Goal: Task Accomplishment & Management: Manage account settings

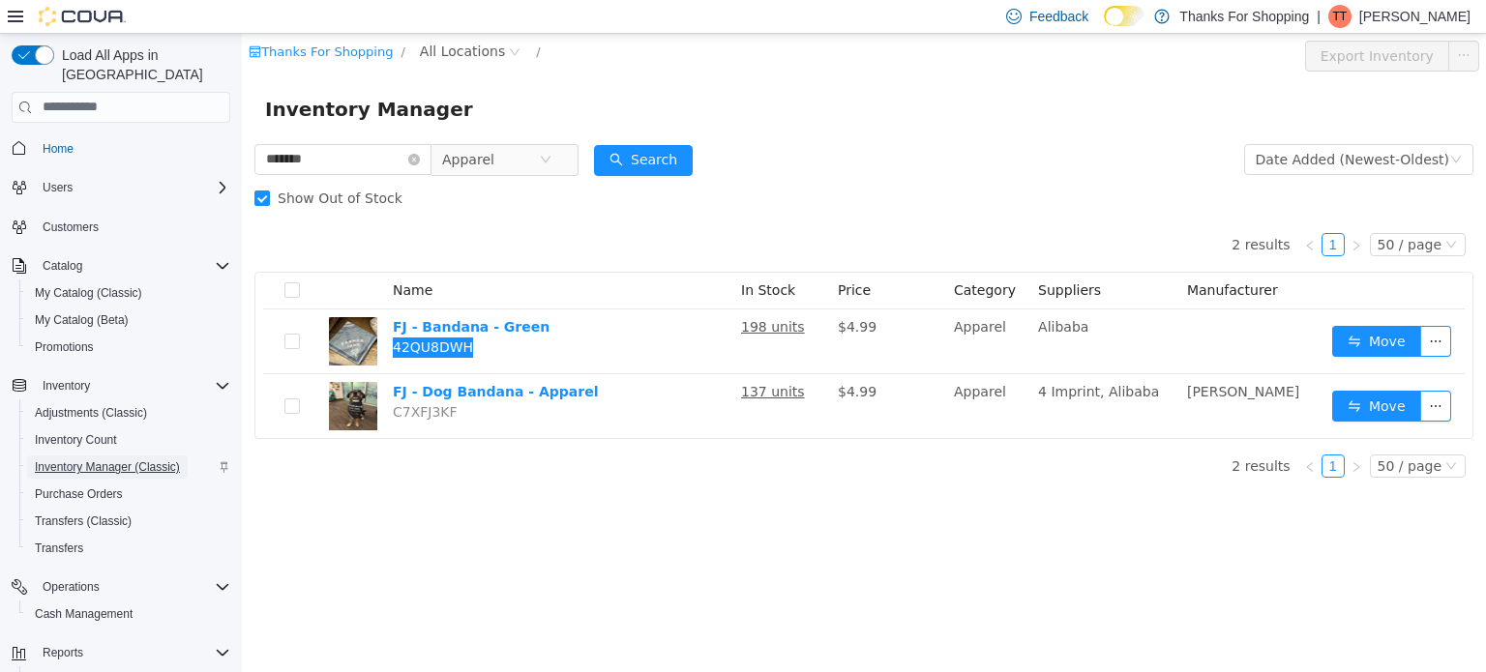
click at [104, 460] on span "Inventory Manager (Classic)" at bounding box center [107, 467] width 145 height 15
click at [420, 159] on icon "icon: close-circle" at bounding box center [414, 159] width 12 height 12
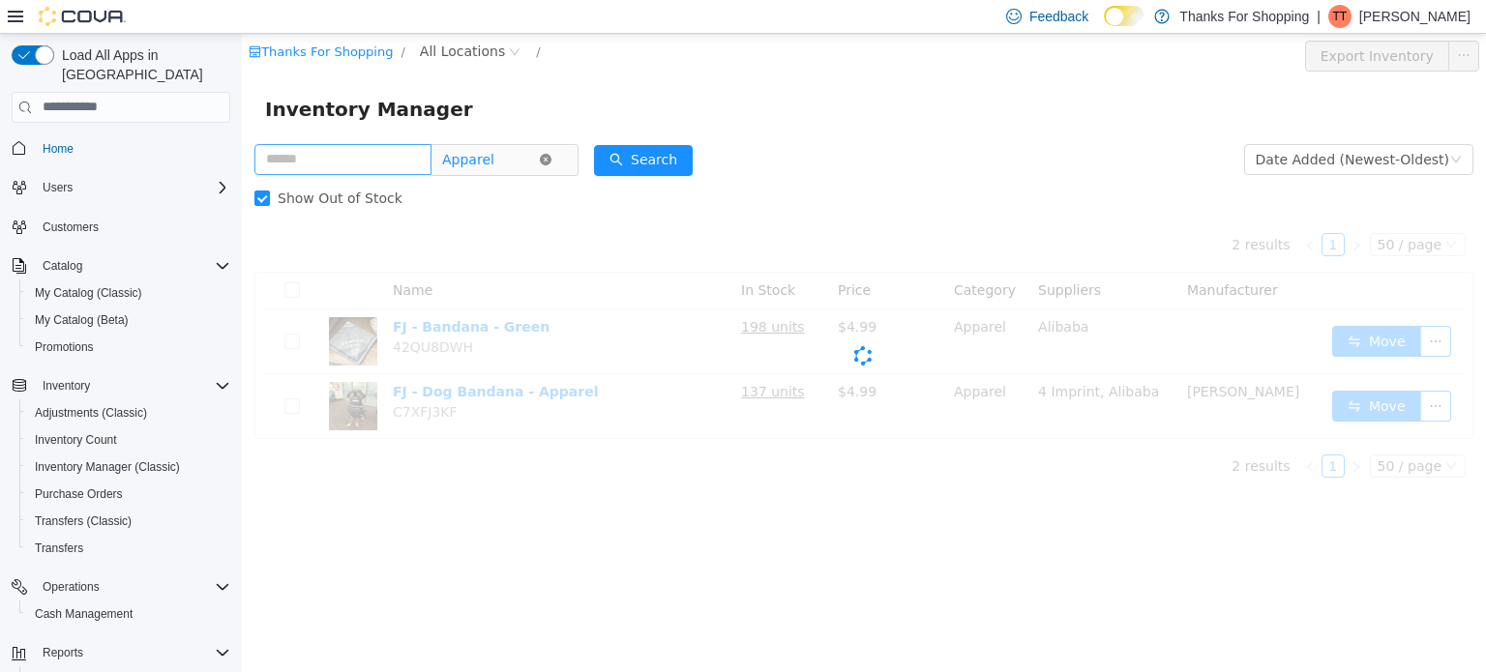
click at [551, 162] on icon "icon: close-circle" at bounding box center [546, 159] width 12 height 12
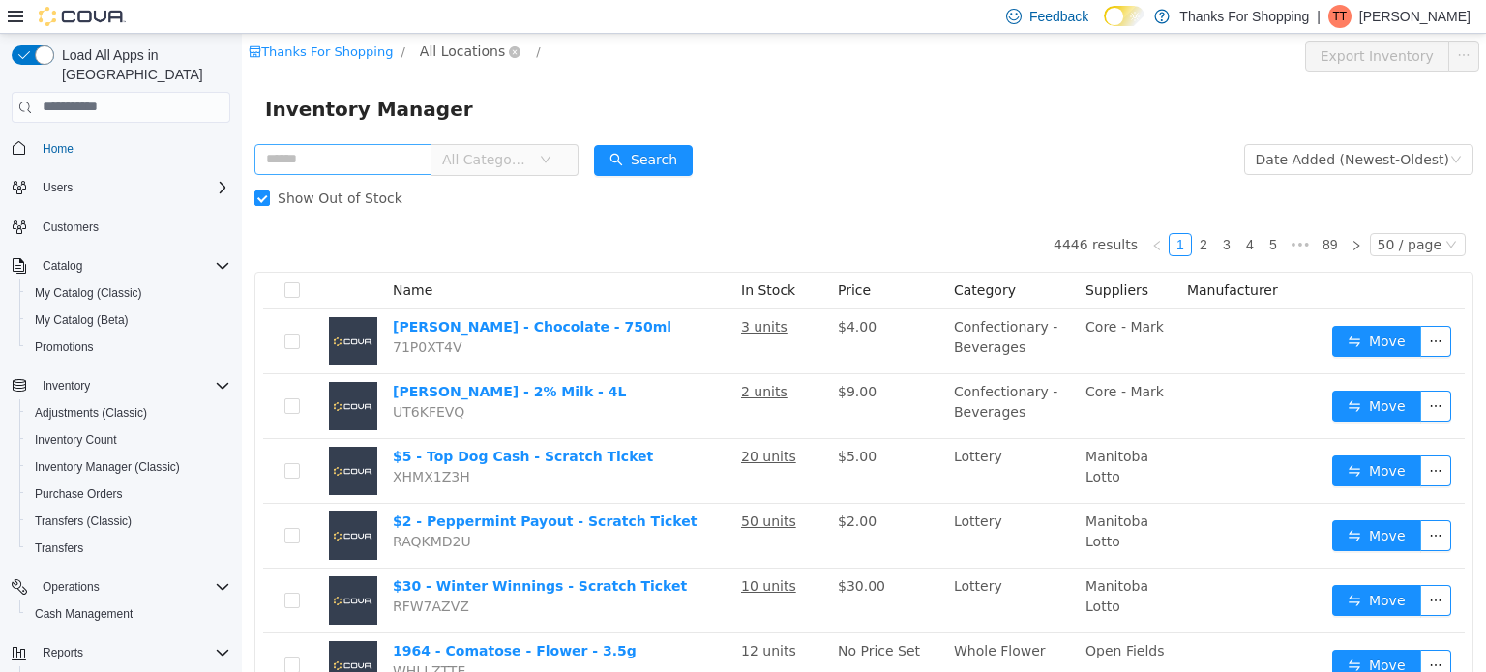
click at [455, 52] on span "All Locations" at bounding box center [462, 50] width 85 height 21
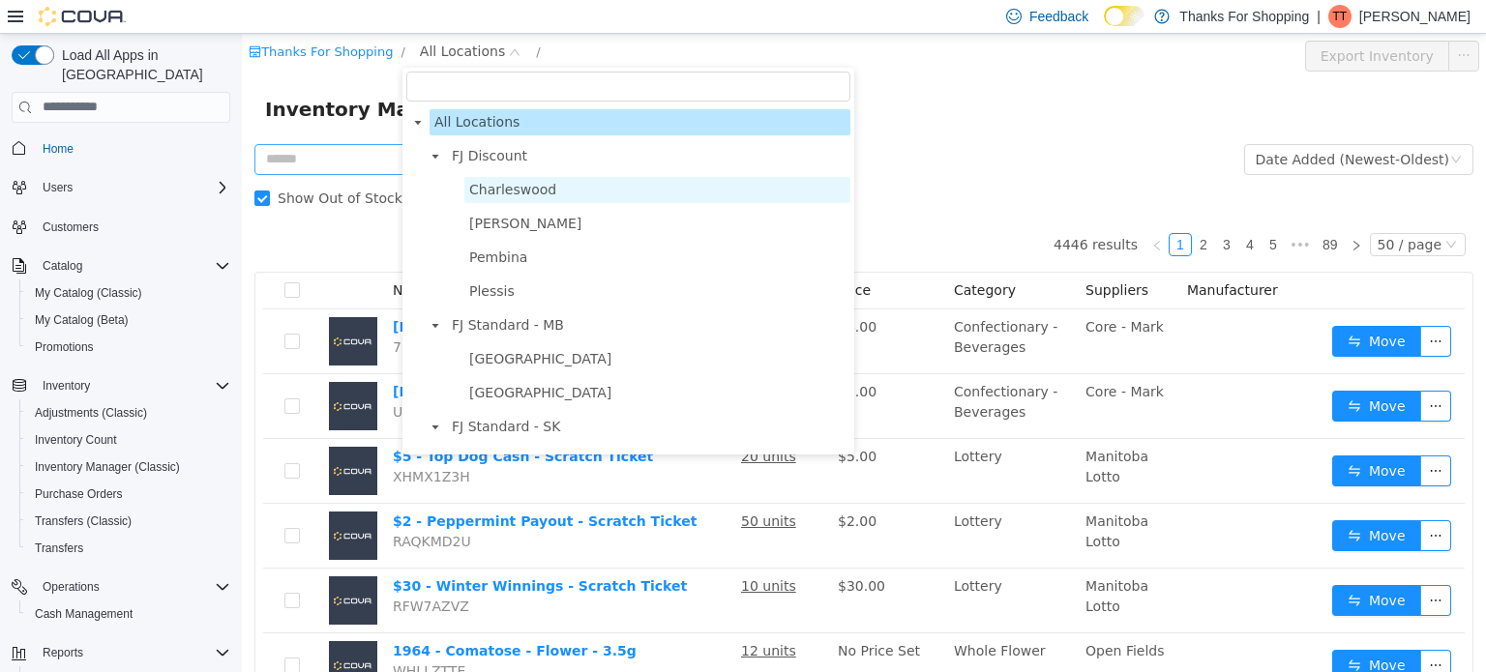
click at [487, 183] on span "Charleswood" at bounding box center [512, 188] width 87 height 15
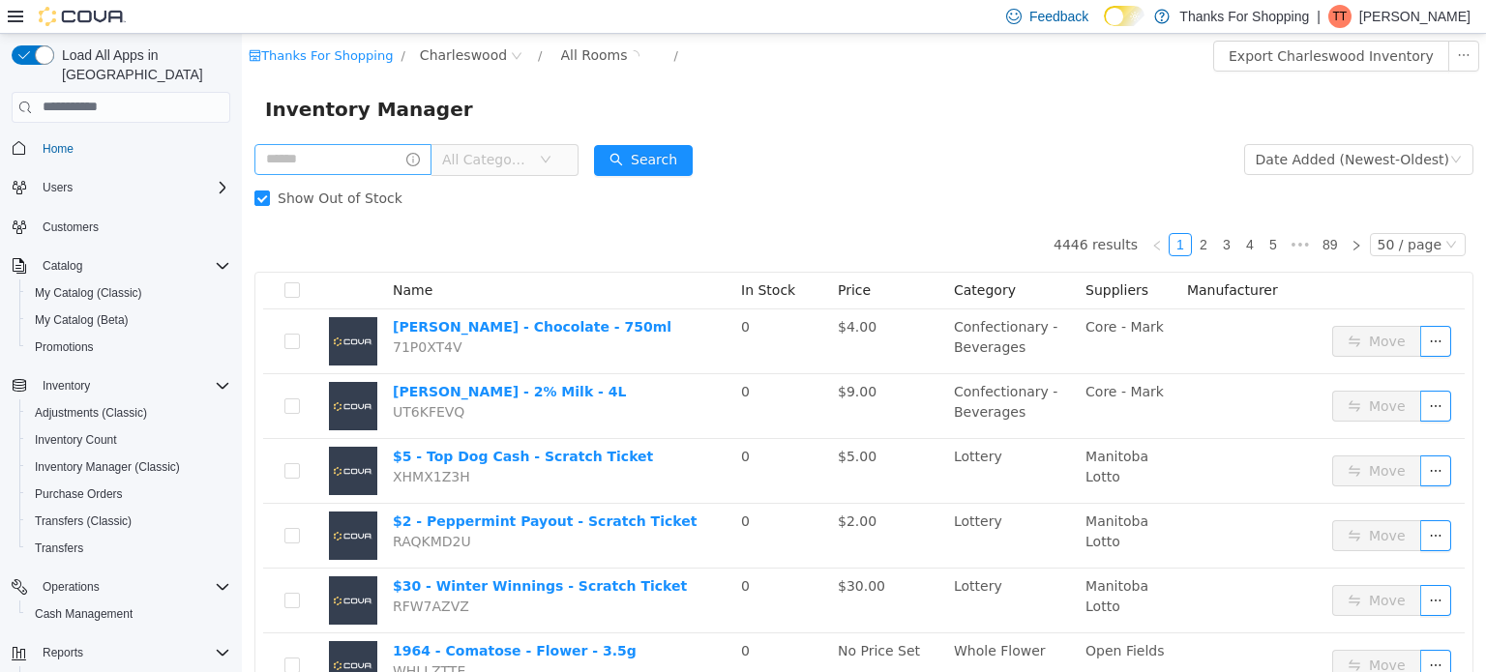
click at [551, 157] on icon "icon: down" at bounding box center [546, 159] width 12 height 12
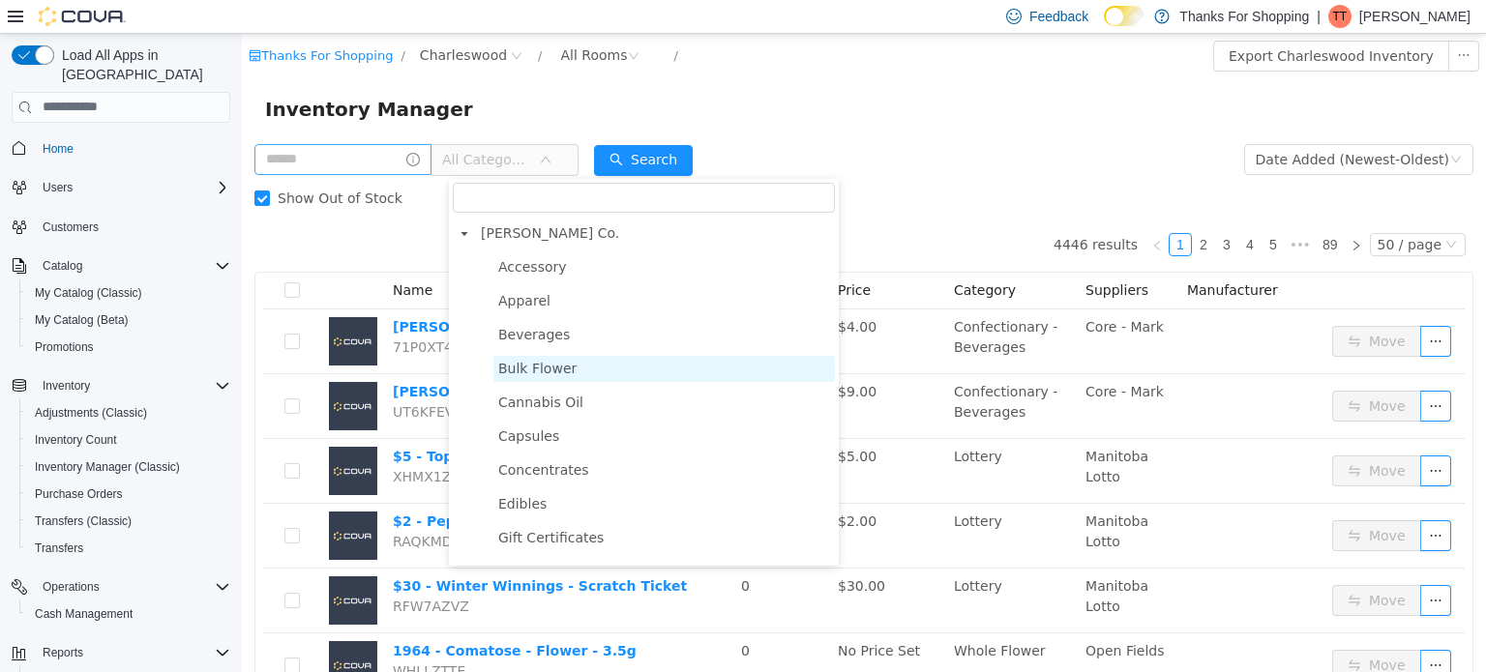
click at [529, 371] on span "Bulk Flower" at bounding box center [537, 367] width 78 height 15
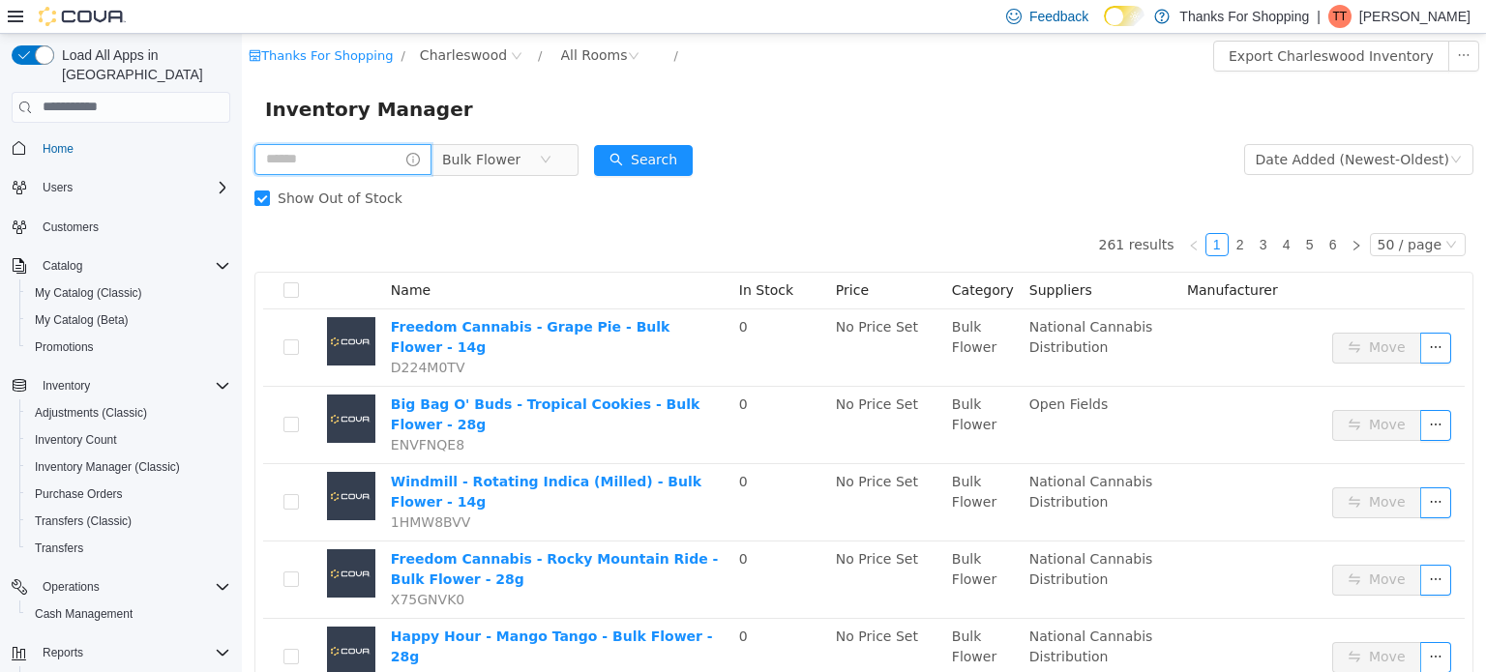
click at [315, 162] on input "text" at bounding box center [342, 158] width 177 height 31
type input "**********"
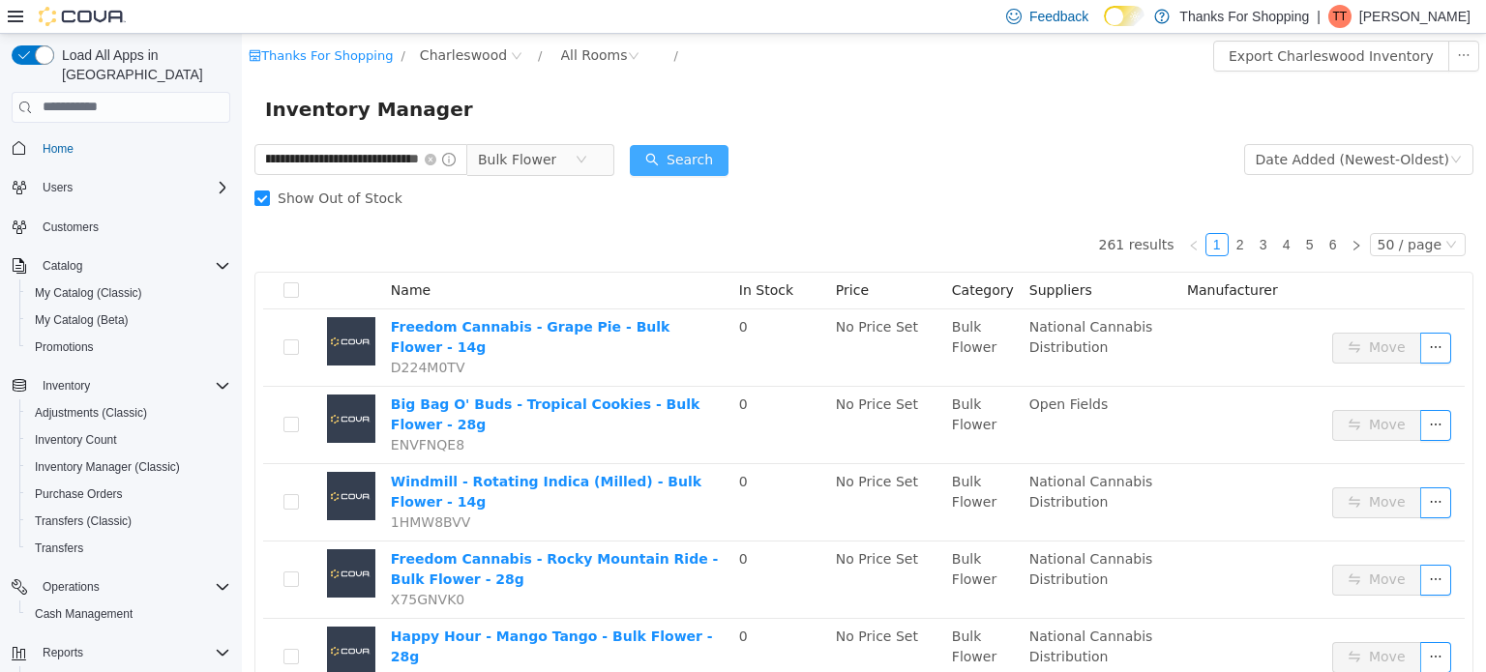
click at [679, 164] on button "Search" at bounding box center [679, 159] width 99 height 31
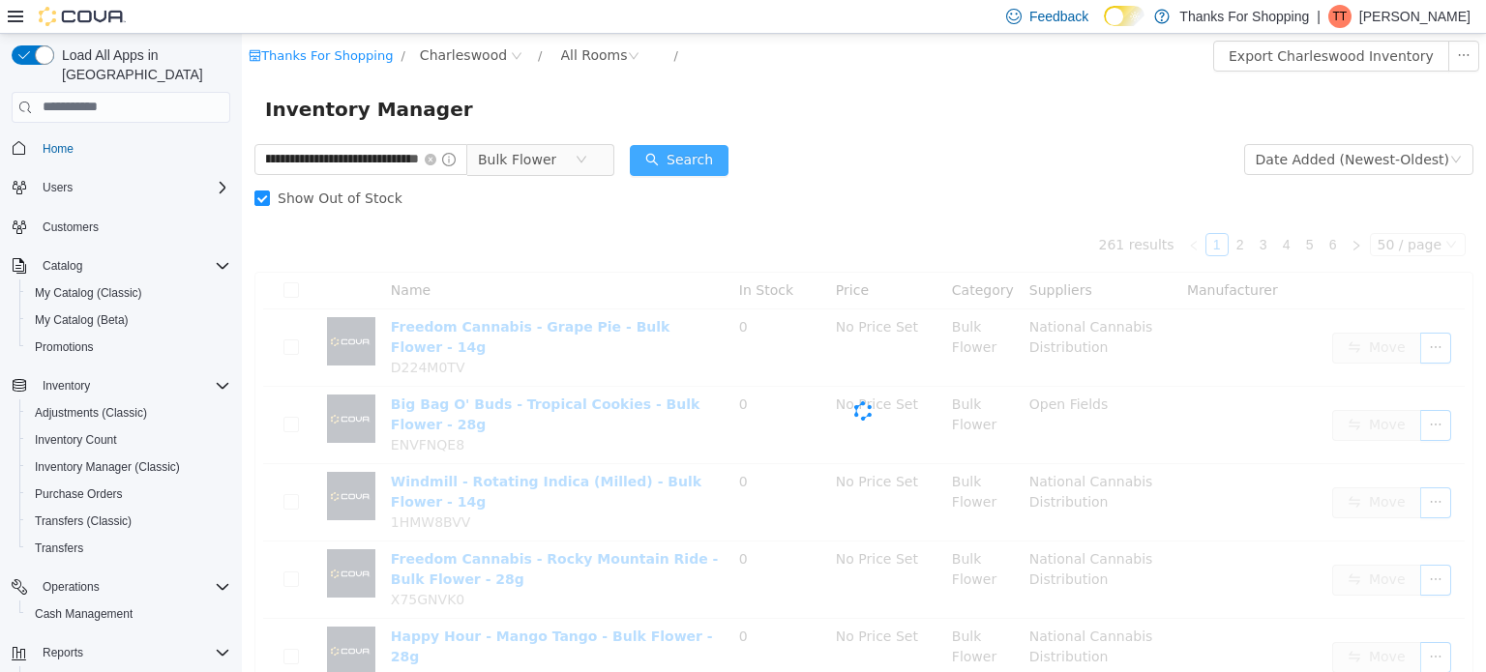
scroll to position [0, 0]
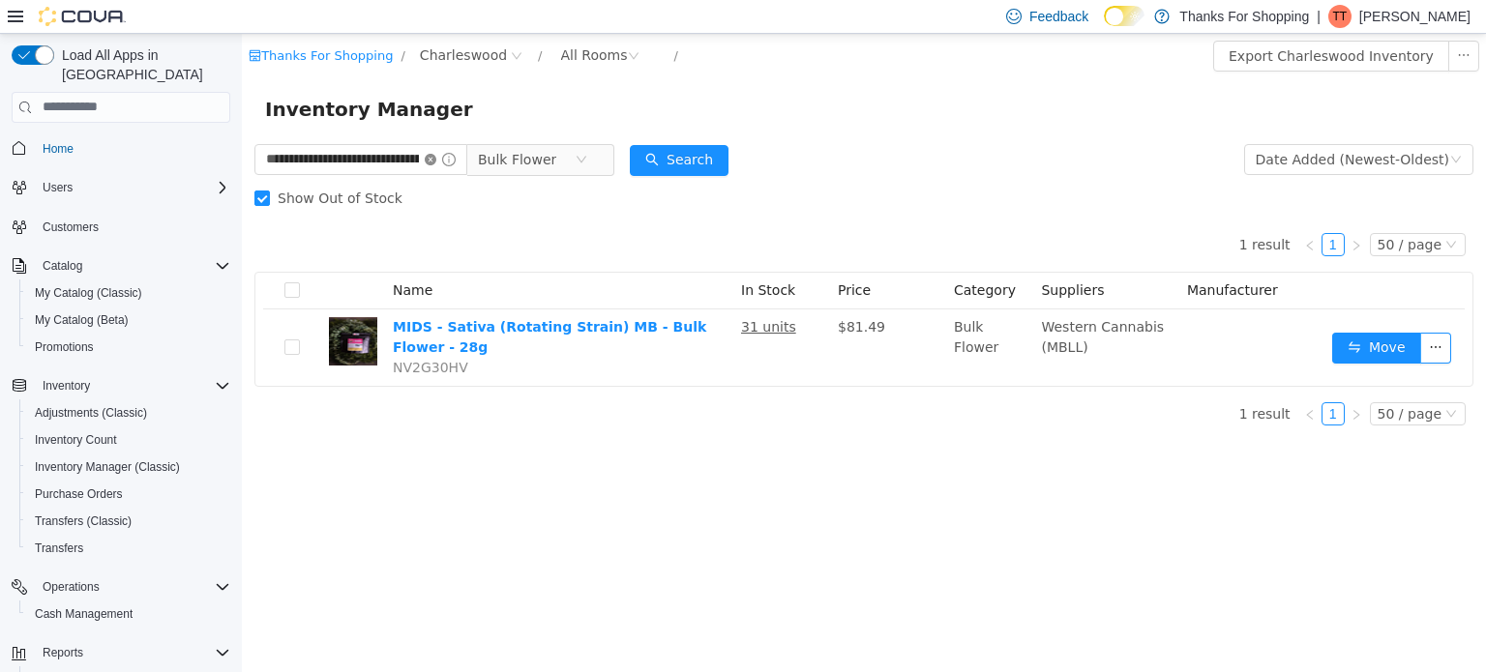
click at [430, 156] on icon "icon: close-circle" at bounding box center [431, 159] width 12 height 12
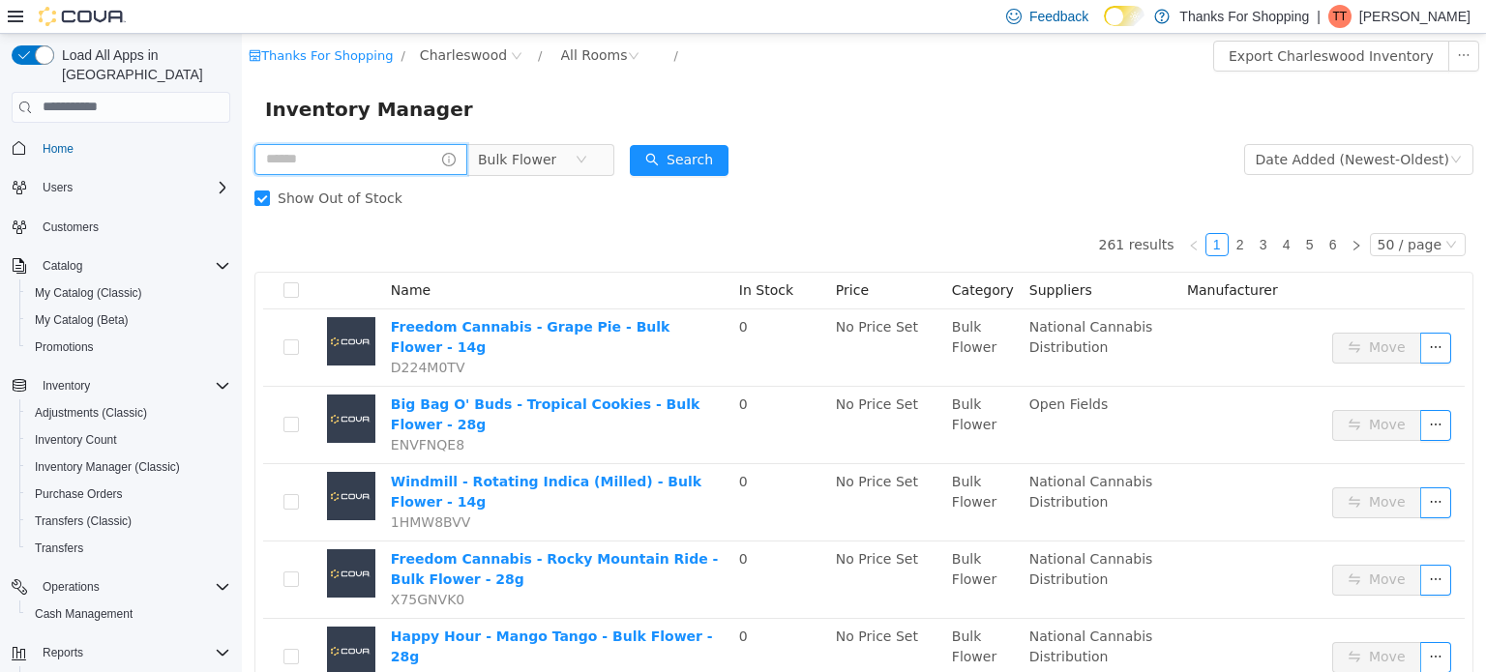
click at [302, 163] on input "text" at bounding box center [360, 158] width 213 height 31
type input "**********"
click at [679, 152] on button "Search" at bounding box center [679, 159] width 99 height 31
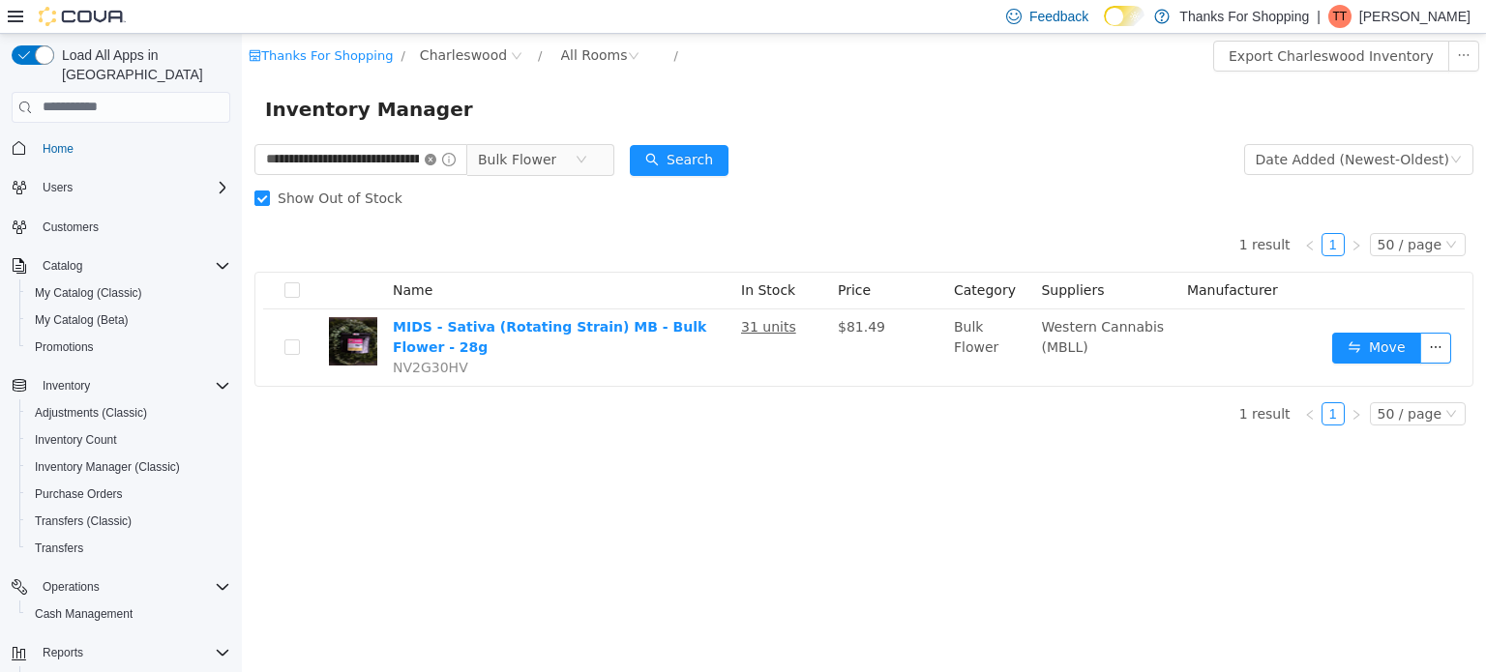
click at [430, 157] on icon "icon: close-circle" at bounding box center [431, 159] width 12 height 12
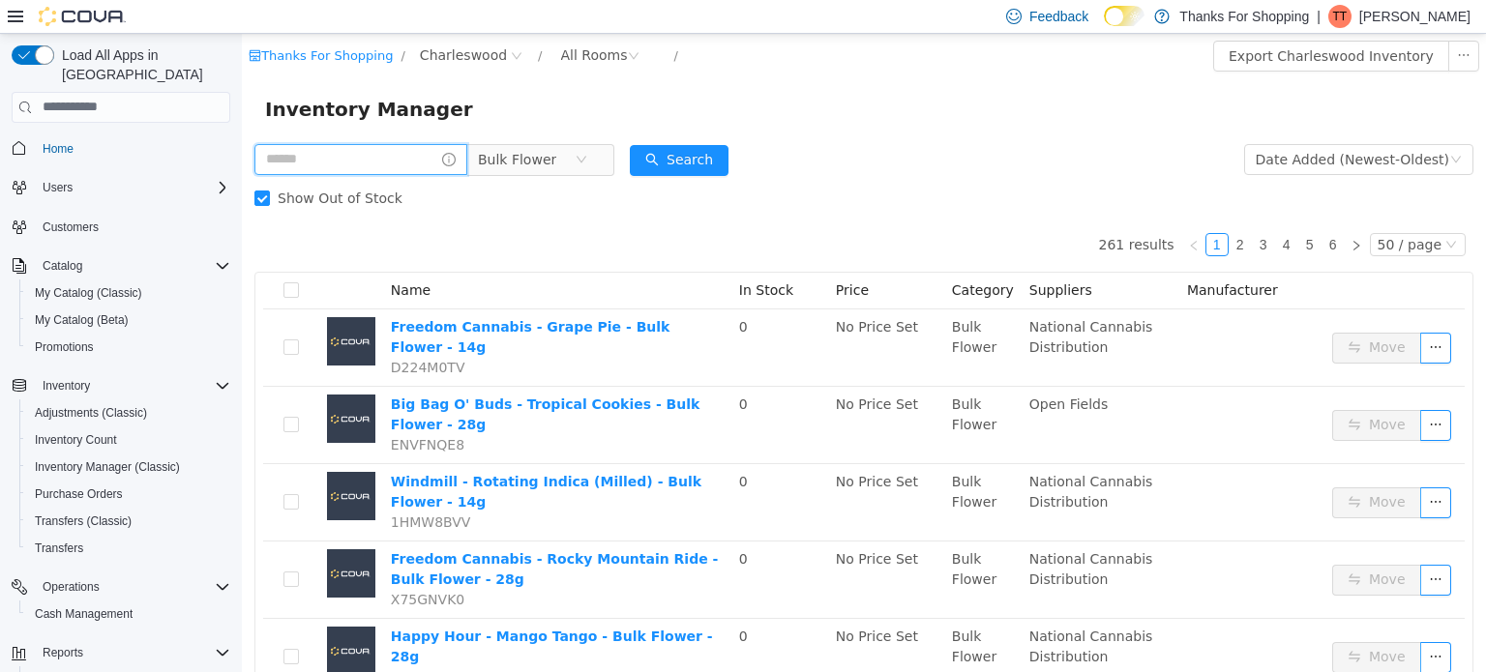
click at [376, 150] on input "text" at bounding box center [360, 158] width 213 height 31
type input "**********"
click at [677, 153] on button "Search" at bounding box center [679, 159] width 99 height 31
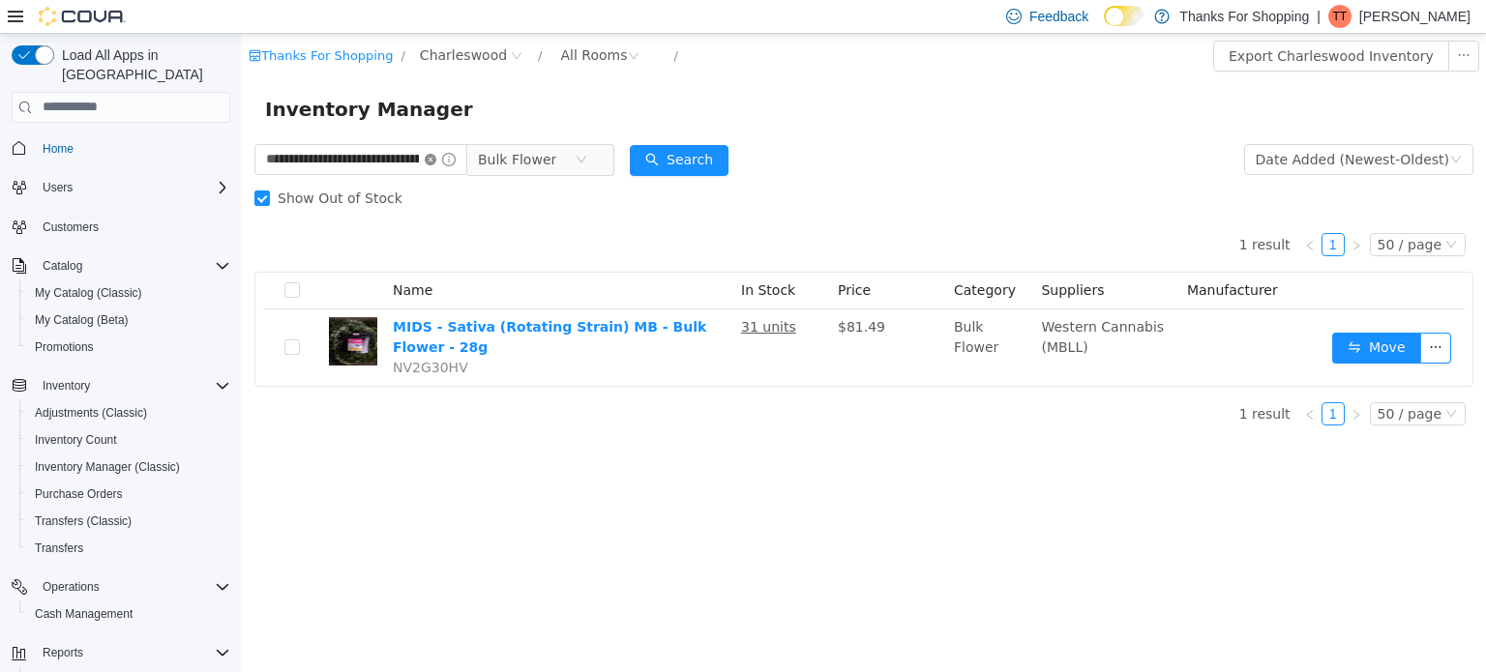
click at [431, 158] on icon "icon: close-circle" at bounding box center [431, 159] width 12 height 12
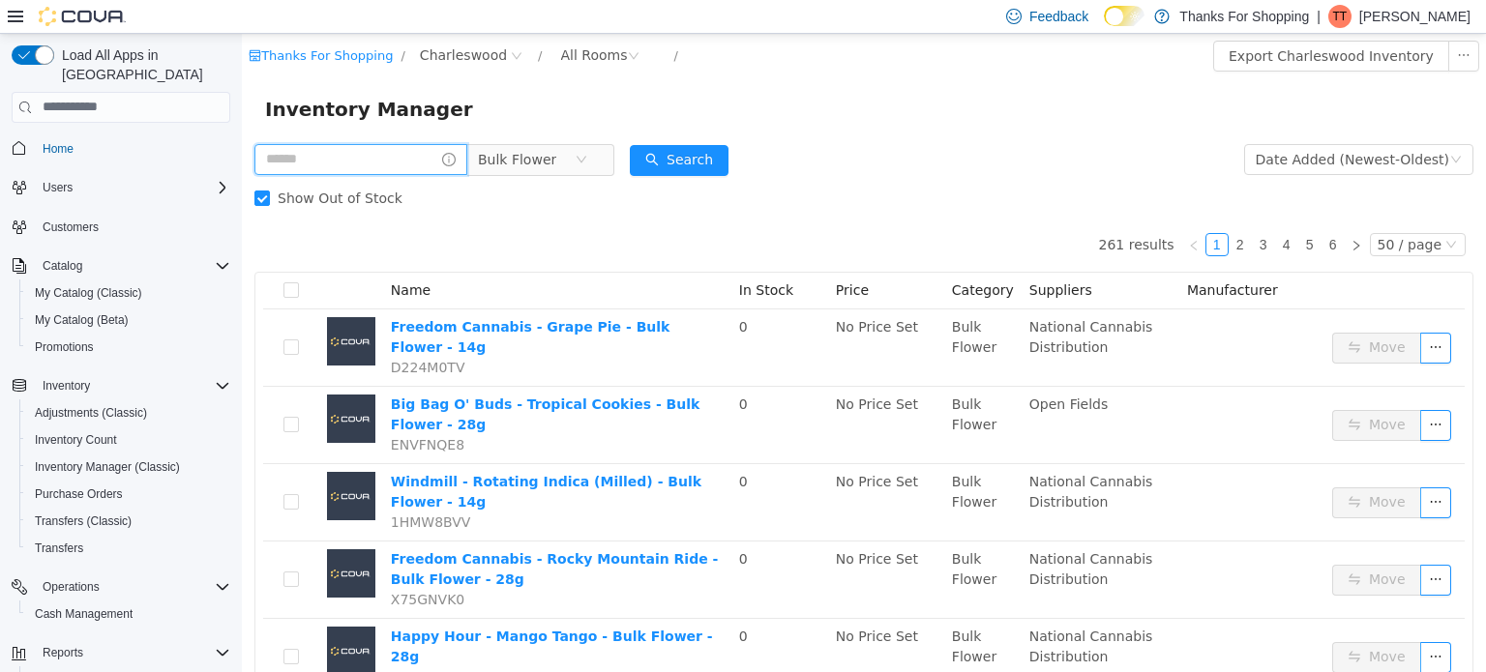
click at [372, 158] on input "text" at bounding box center [360, 158] width 213 height 31
type input "**********"
click at [693, 156] on button "Search" at bounding box center [679, 159] width 99 height 31
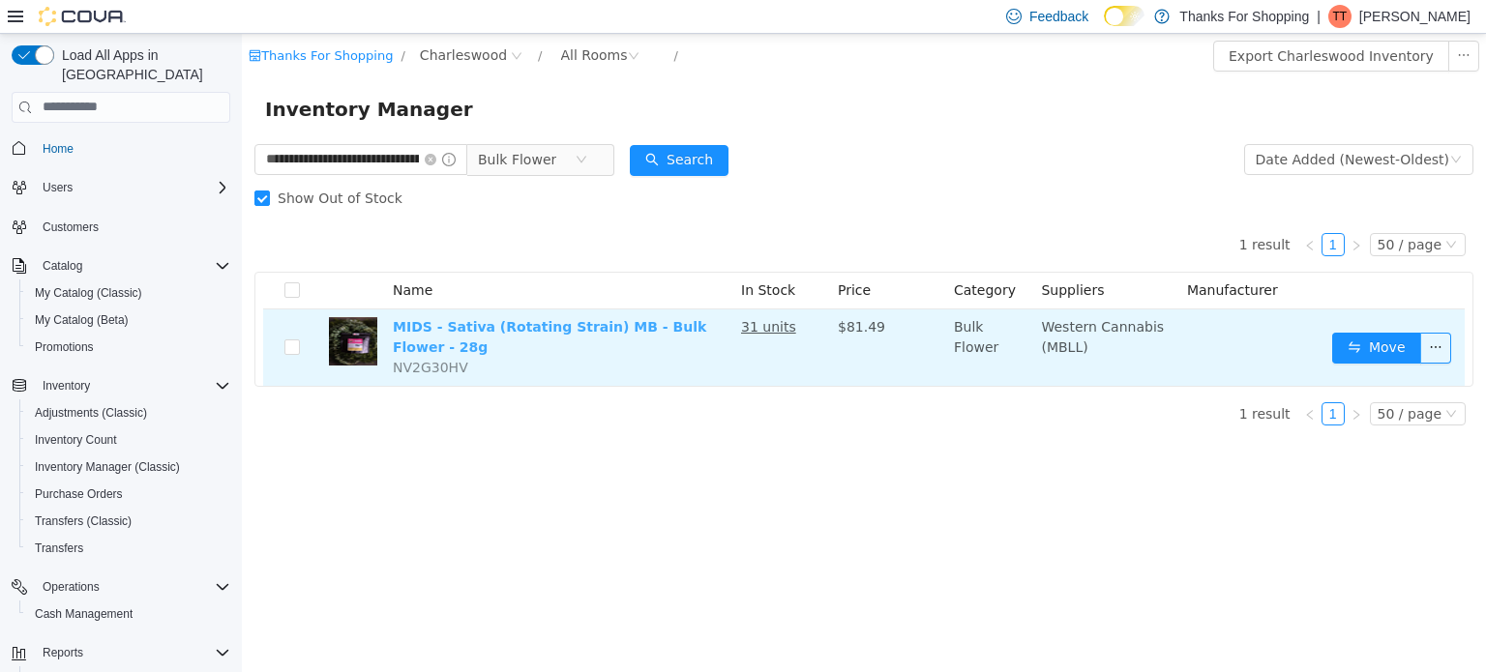
click at [609, 328] on link "MIDS - Sativa (Rotating Strain) MB - Bulk Flower - 28g" at bounding box center [549, 336] width 313 height 36
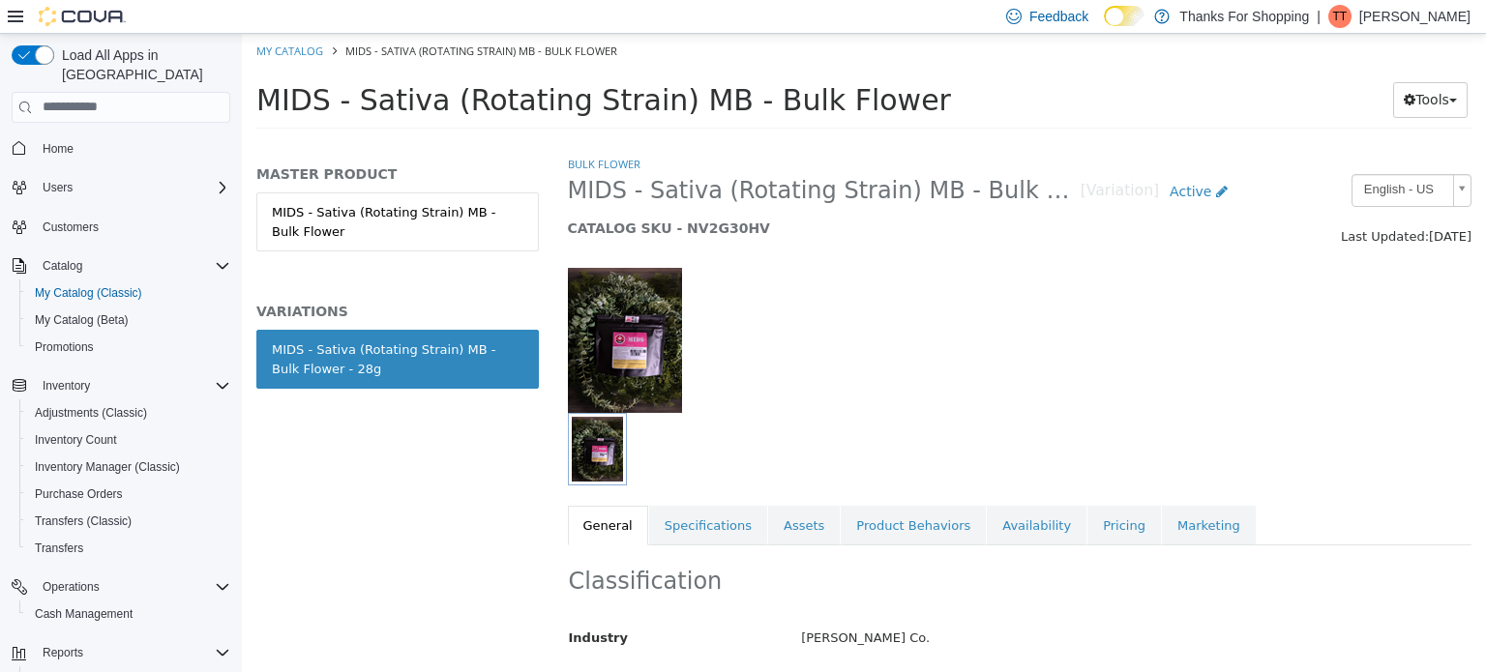
click at [384, 367] on div "MIDS - Sativa (Rotating Strain) MB - Bulk Flower - 28g" at bounding box center [398, 359] width 252 height 38
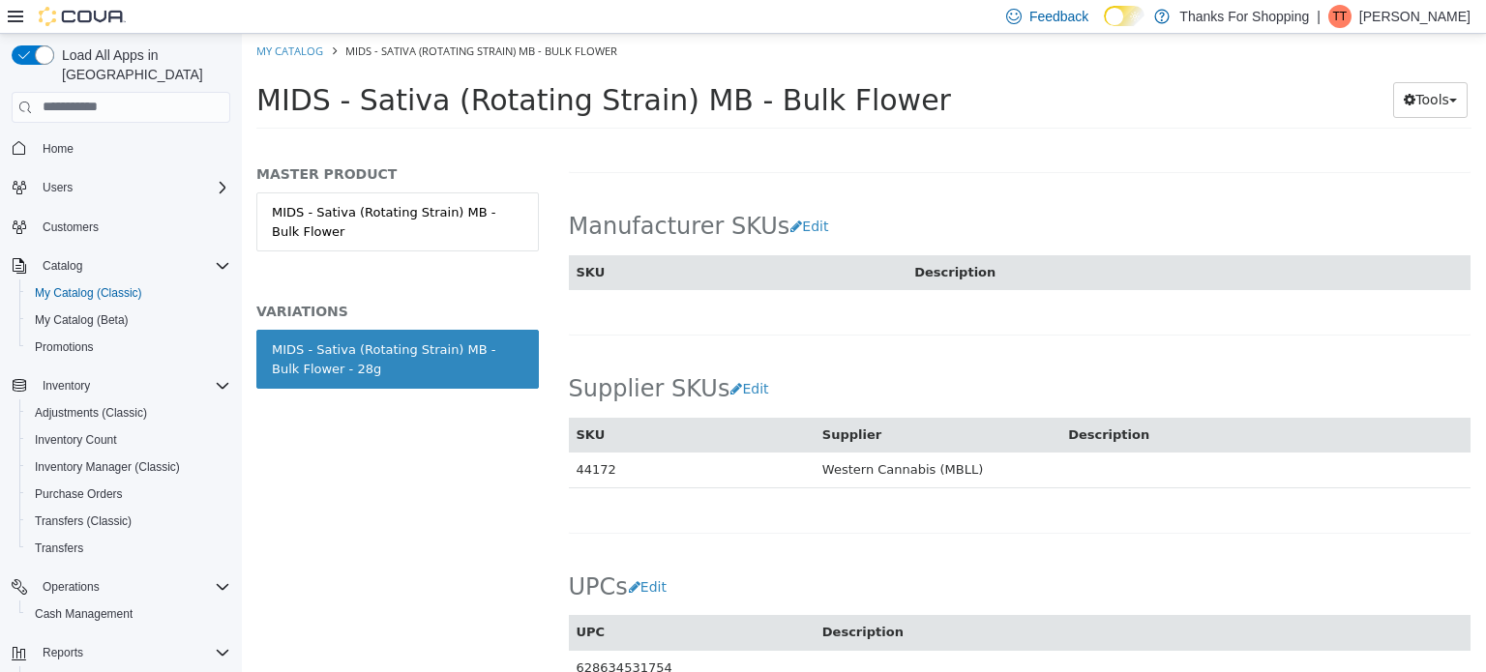
scroll to position [1395, 0]
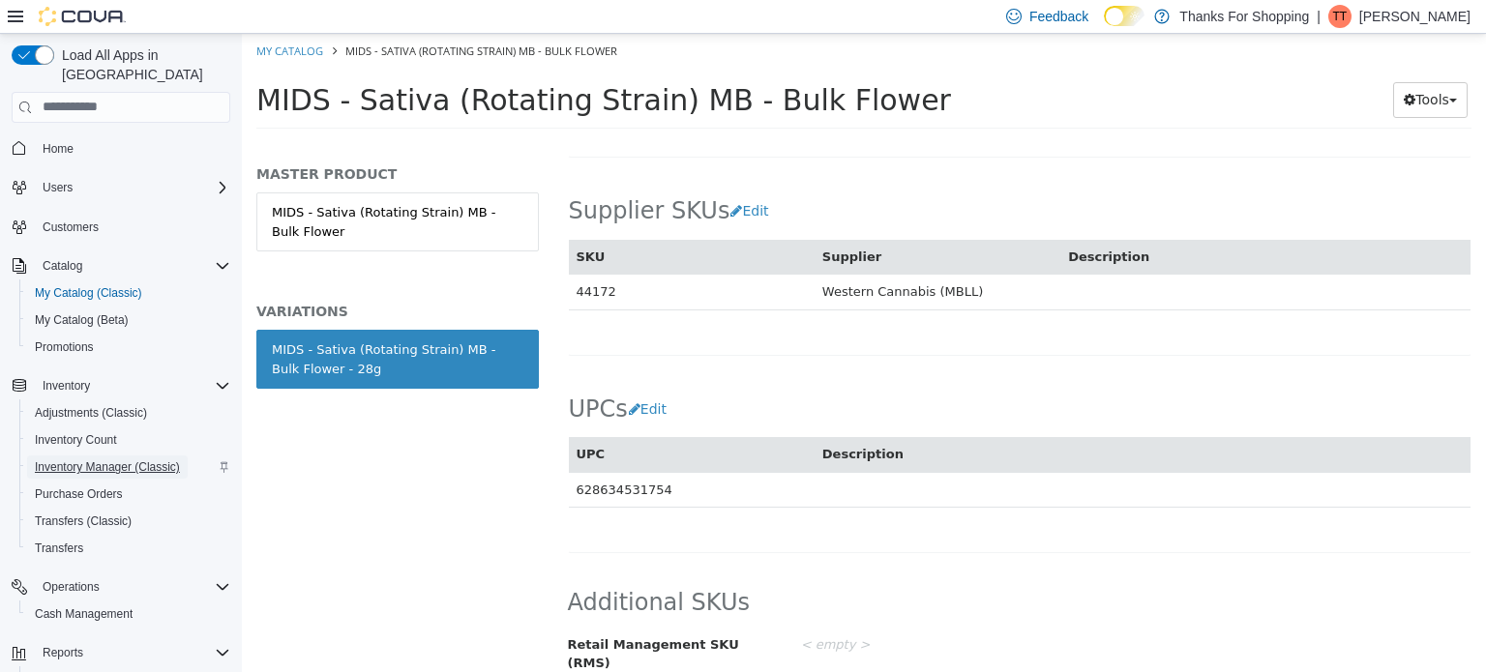
click at [105, 460] on span "Inventory Manager (Classic)" at bounding box center [107, 467] width 145 height 15
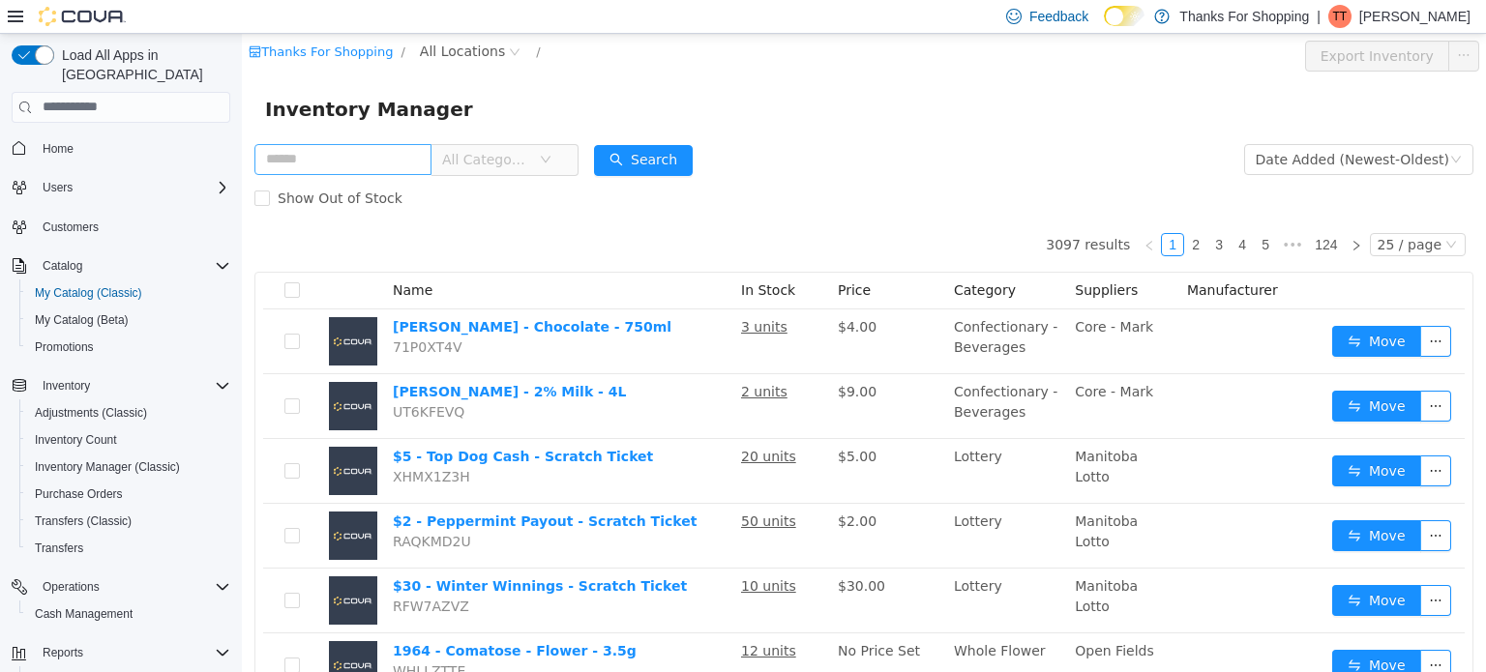
click at [381, 162] on input "text" at bounding box center [342, 158] width 177 height 31
type input "**********"
click at [661, 164] on button "Search" at bounding box center [660, 159] width 99 height 31
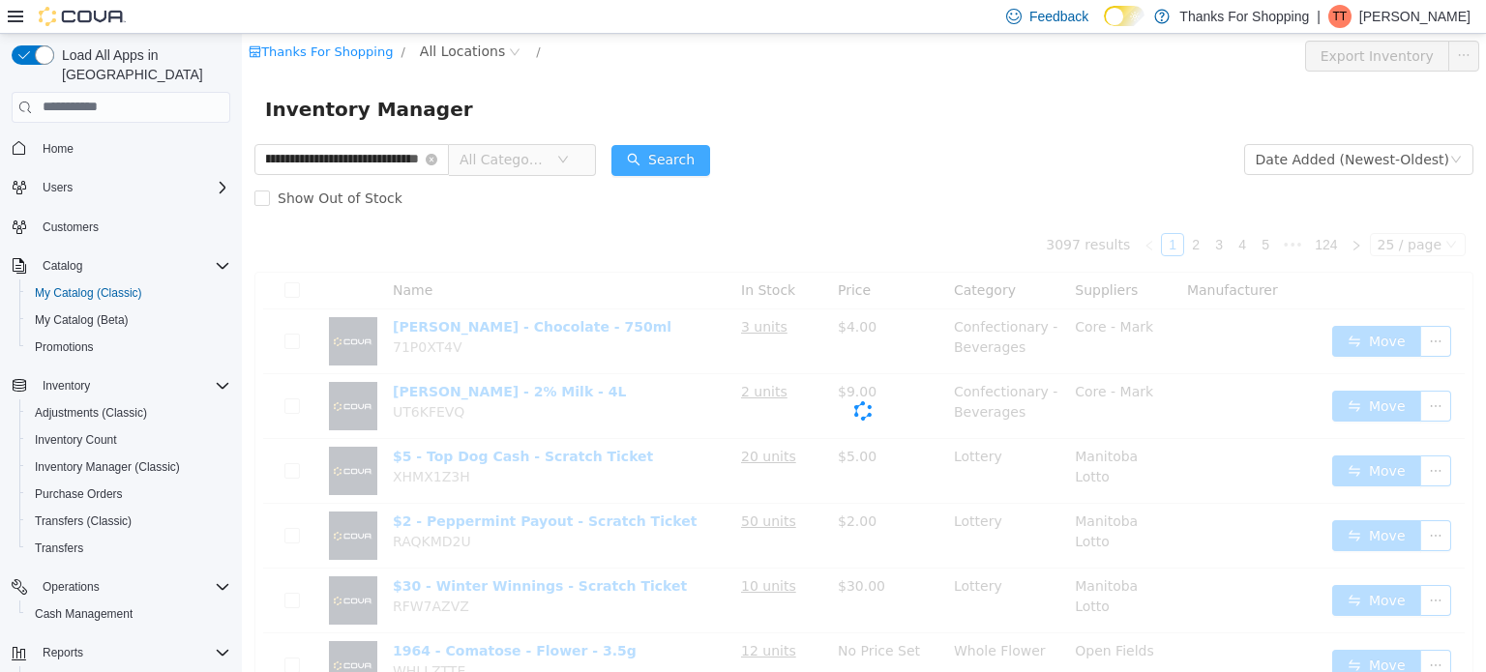
scroll to position [0, 0]
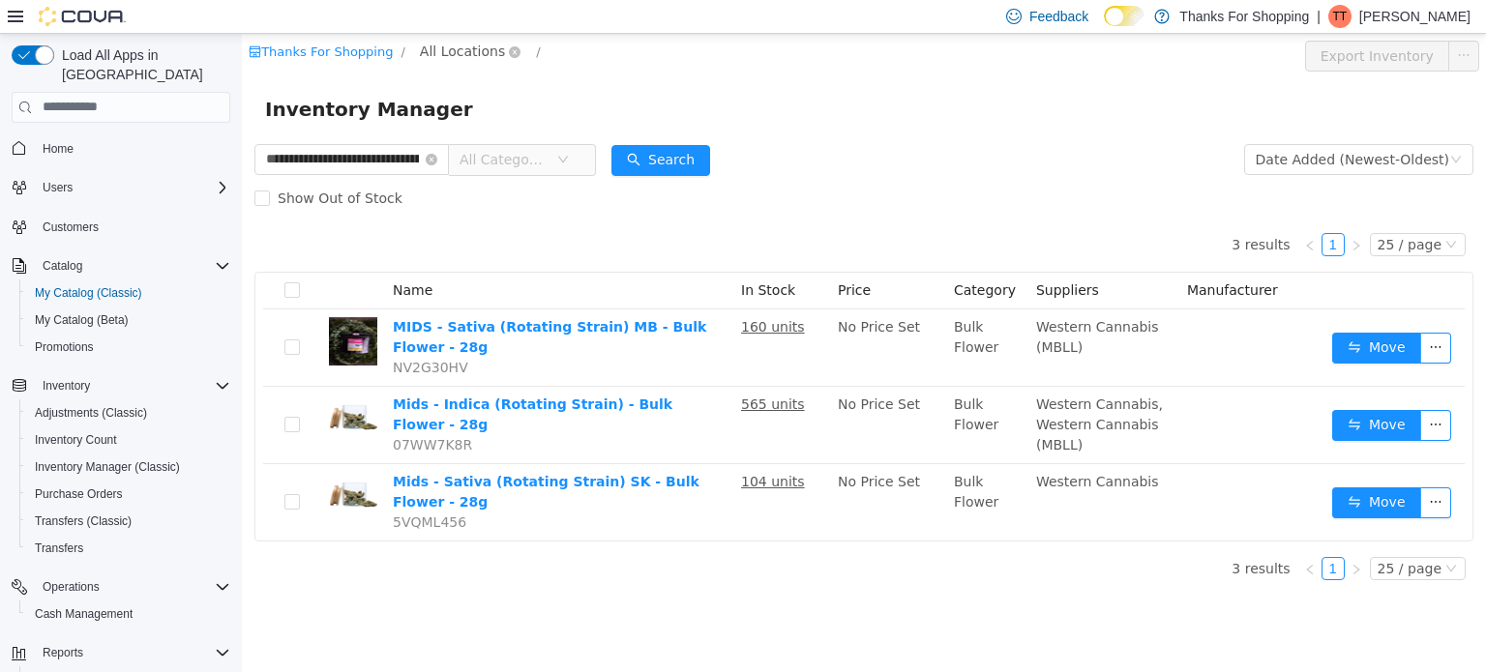
click at [433, 50] on span "All Locations" at bounding box center [462, 50] width 85 height 21
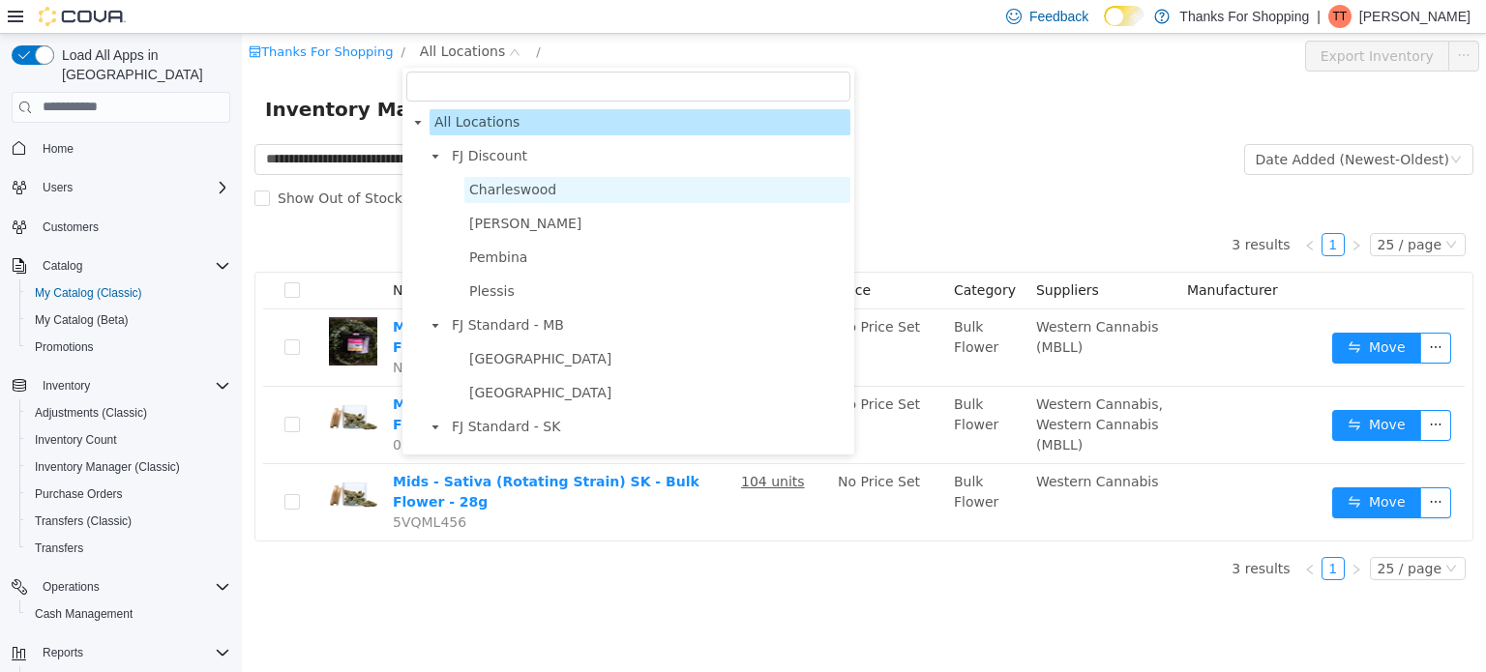
click at [496, 196] on span "Charleswood" at bounding box center [512, 188] width 87 height 15
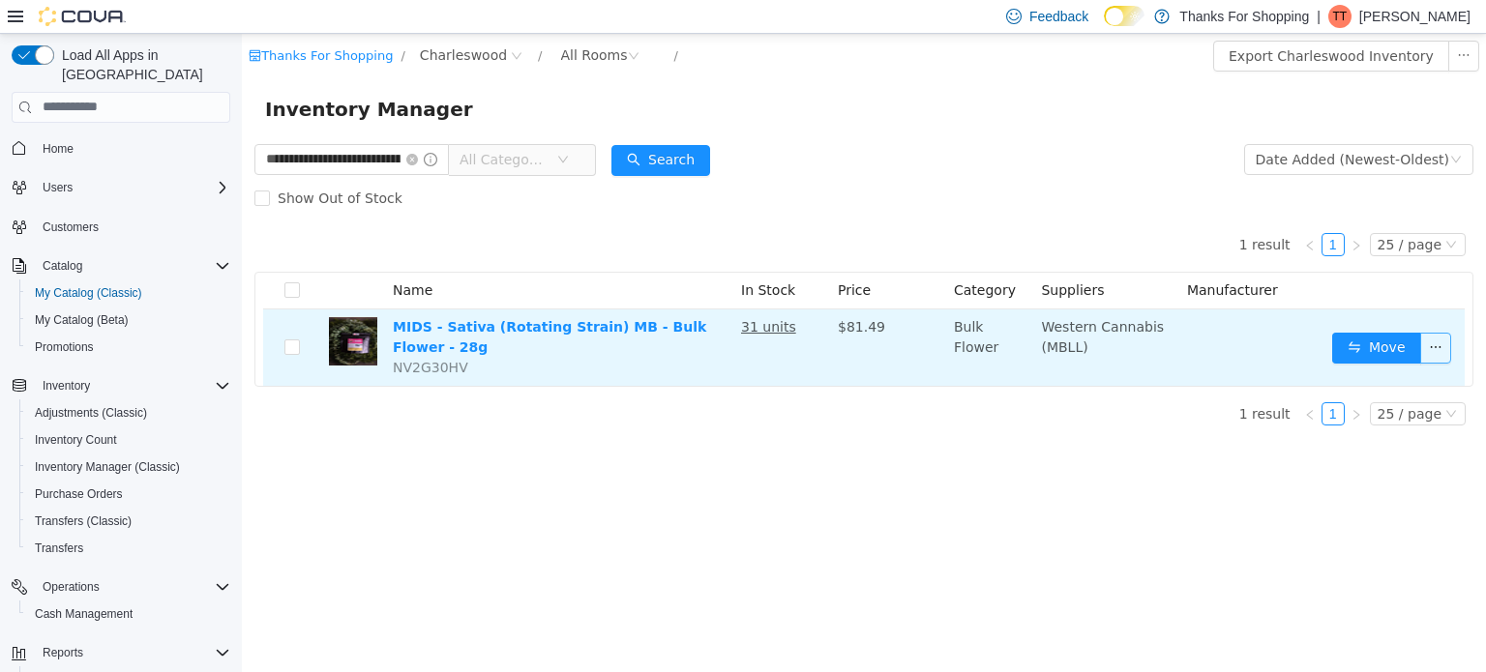
click at [1441, 339] on button "button" at bounding box center [1435, 347] width 31 height 31
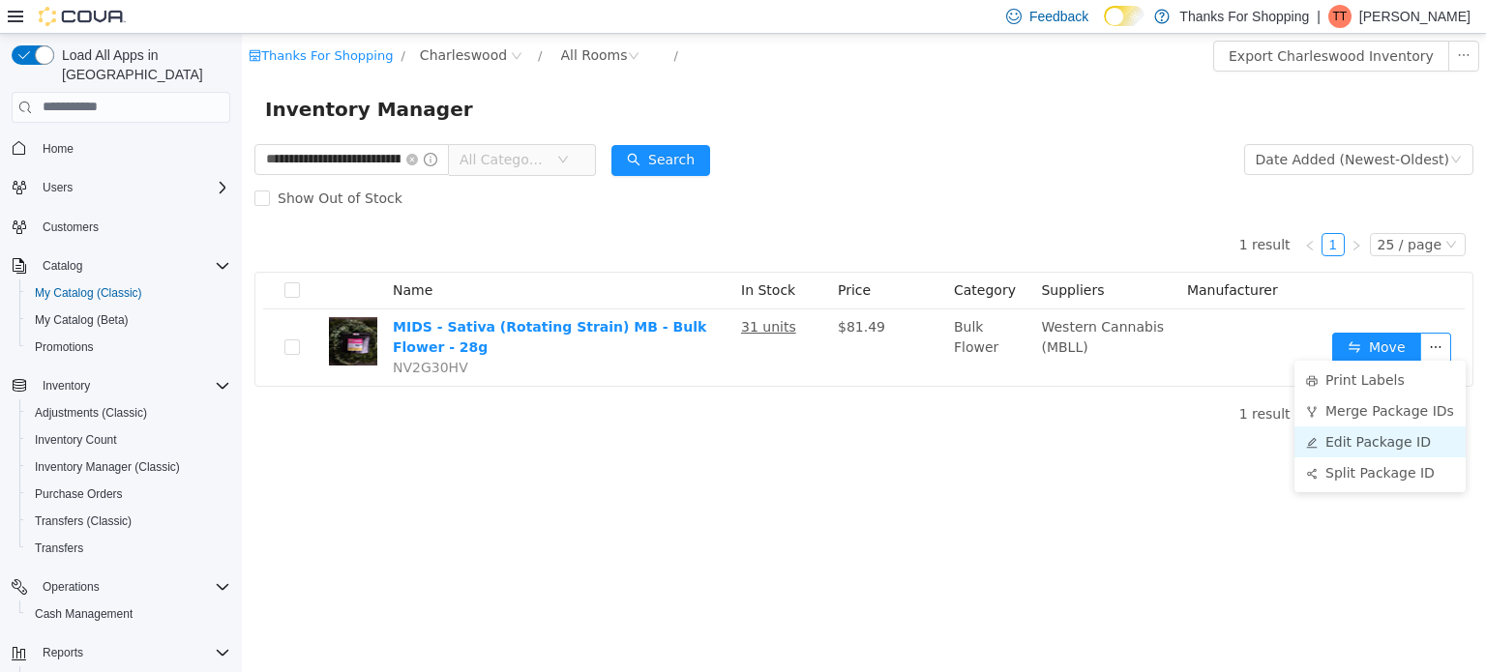
click at [1378, 445] on li "Edit Package ID" at bounding box center [1379, 441] width 171 height 31
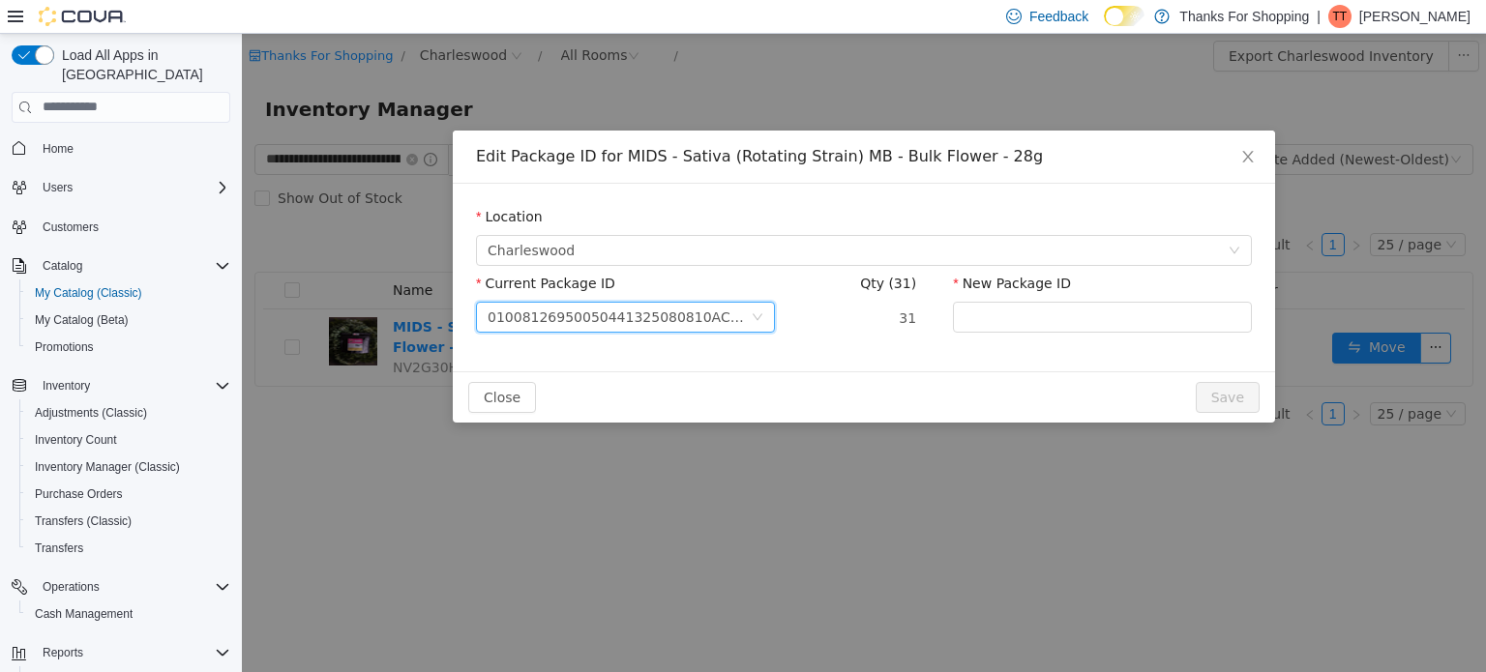
click at [758, 312] on icon "icon: down" at bounding box center [758, 317] width 12 height 12
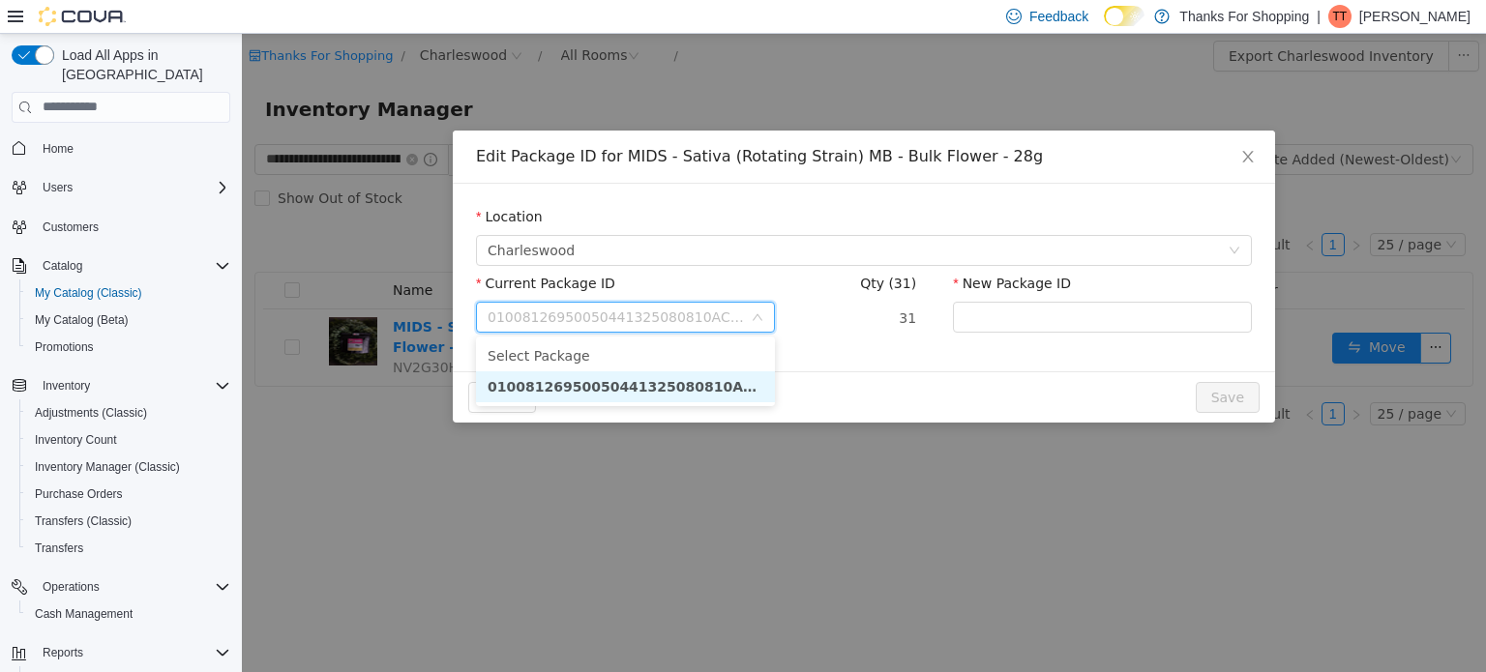
click at [762, 312] on icon "icon: down" at bounding box center [758, 317] width 12 height 12
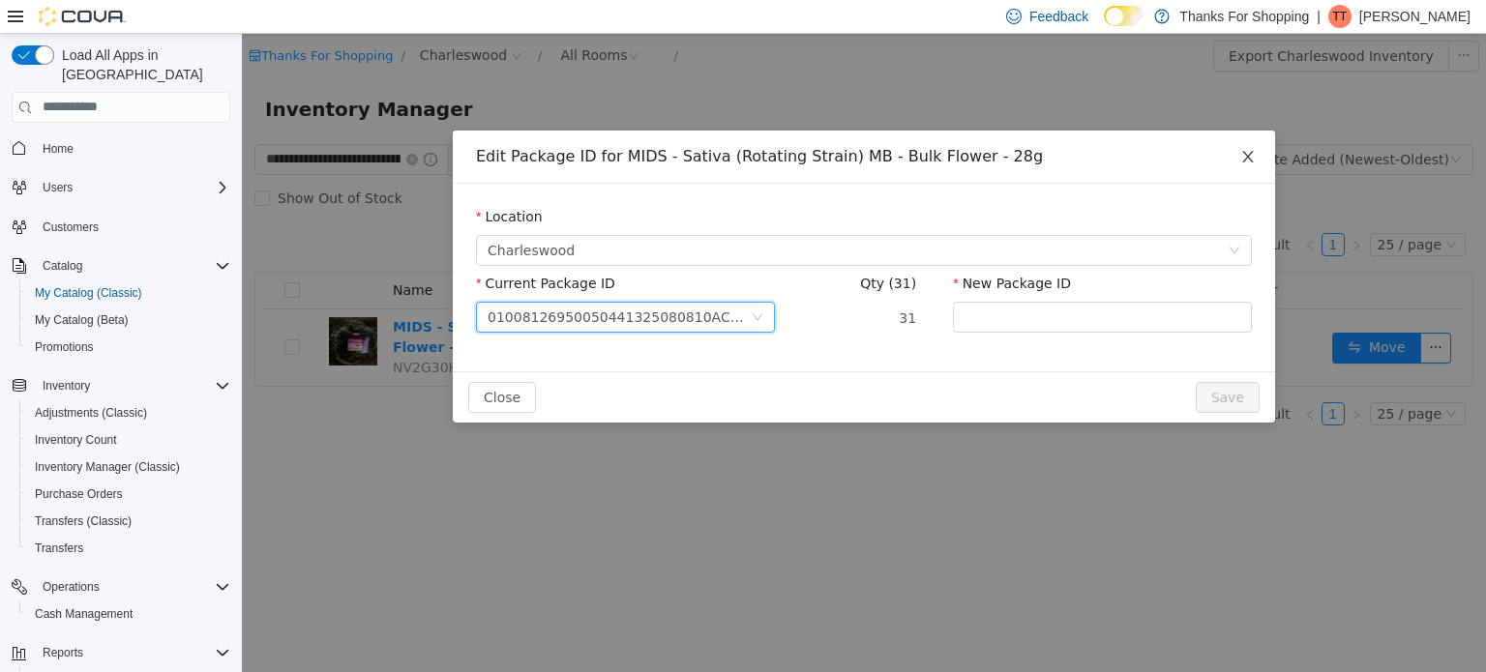
click at [1248, 158] on icon "icon: close" at bounding box center [1247, 156] width 11 height 12
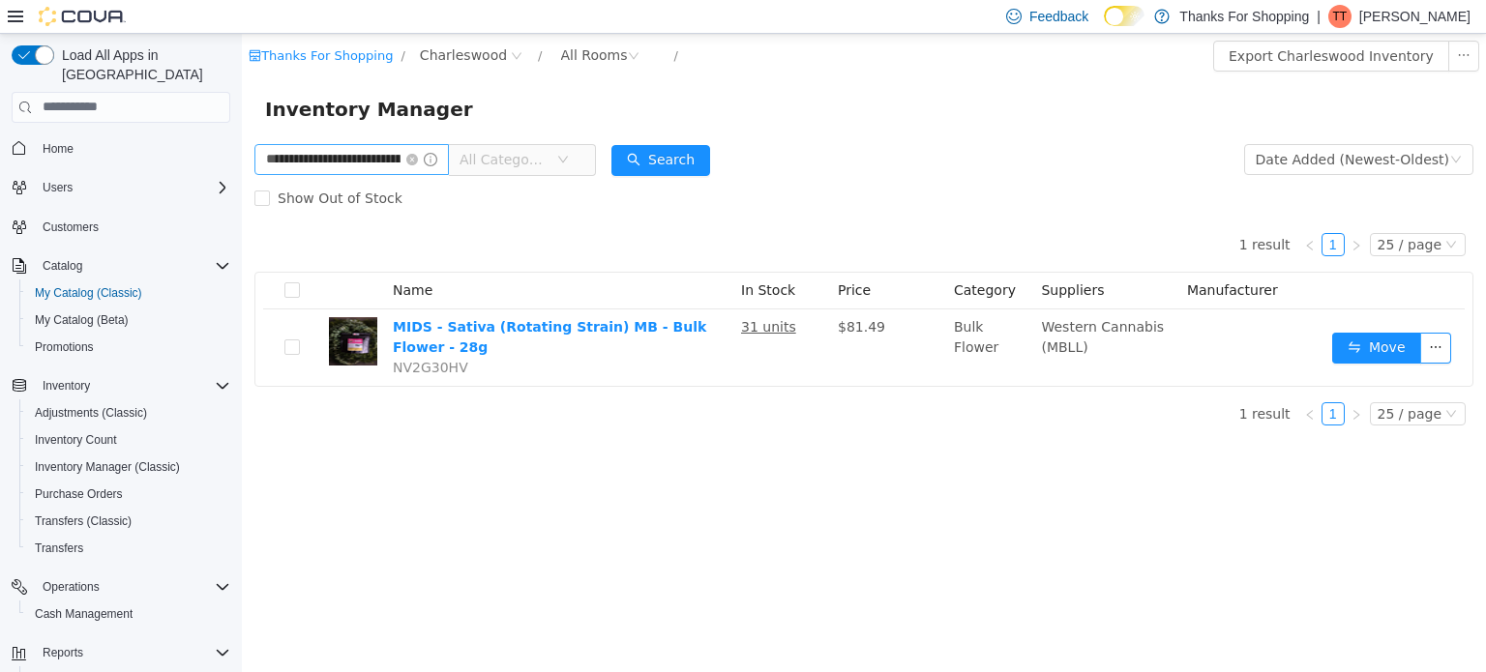
click at [418, 158] on icon "icon: close-circle" at bounding box center [412, 159] width 12 height 12
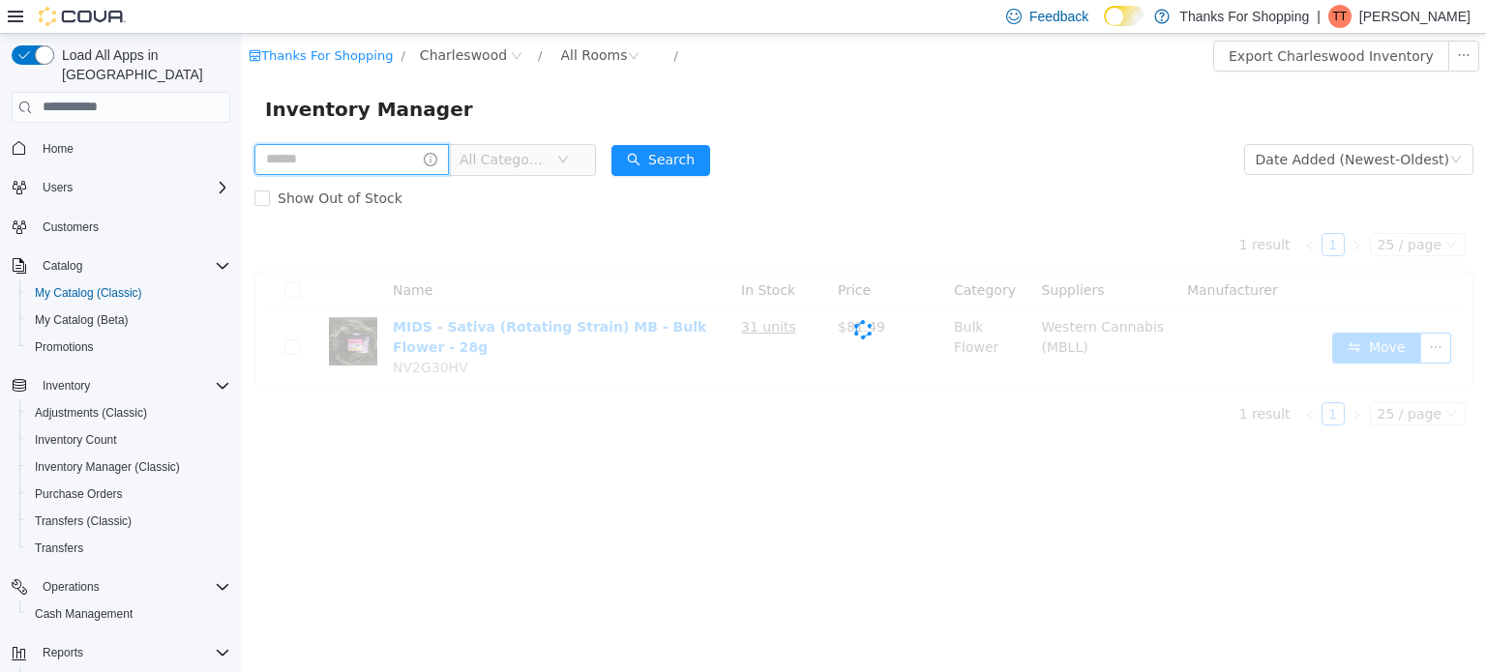
click at [394, 169] on input "text" at bounding box center [351, 158] width 194 height 31
click at [569, 157] on icon "icon: down" at bounding box center [563, 159] width 12 height 12
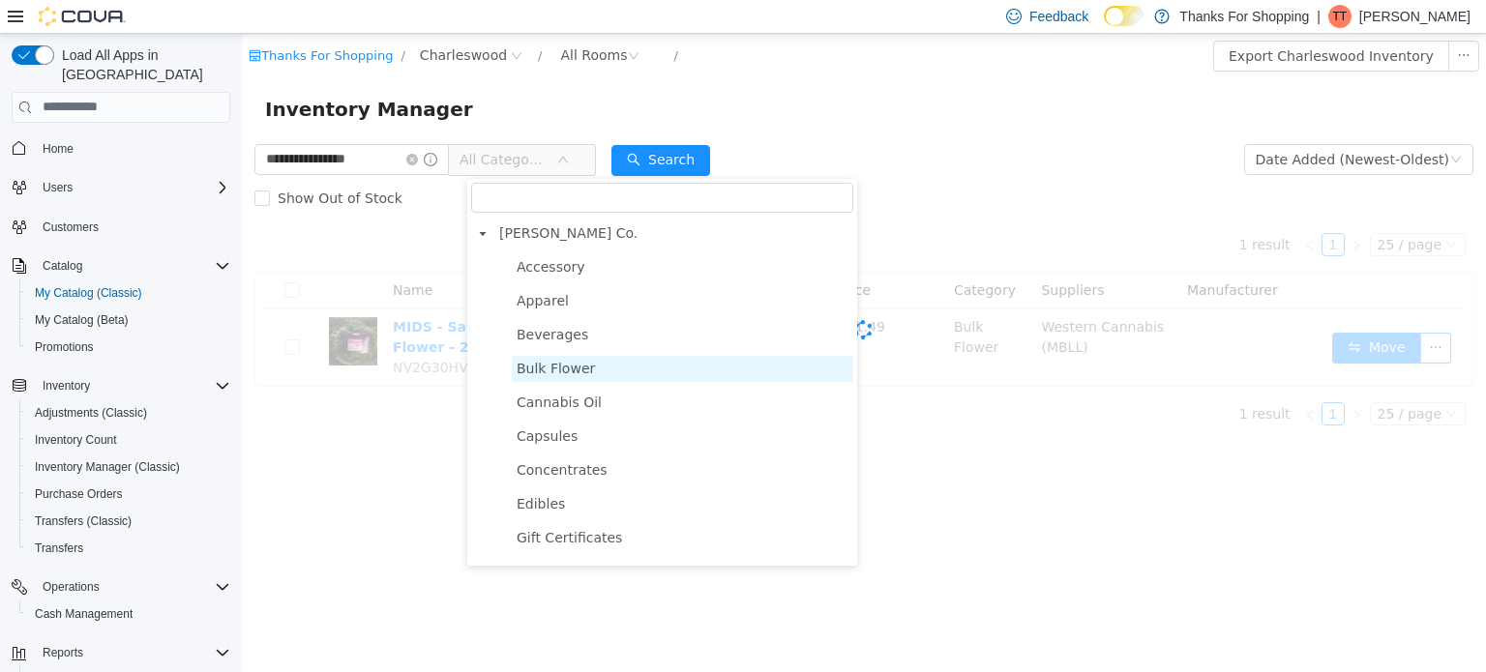
click at [534, 374] on span "Bulk Flower" at bounding box center [556, 367] width 78 height 15
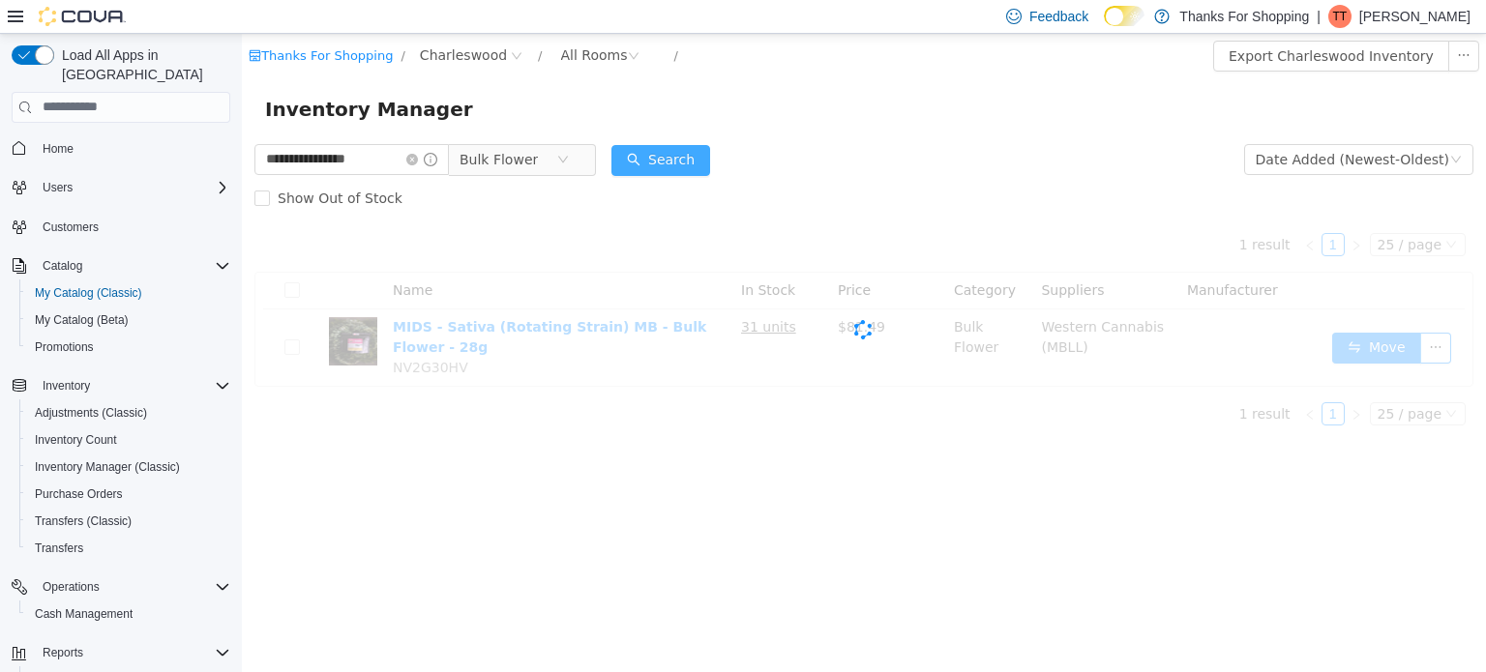
click at [689, 166] on button "Search" at bounding box center [660, 159] width 99 height 31
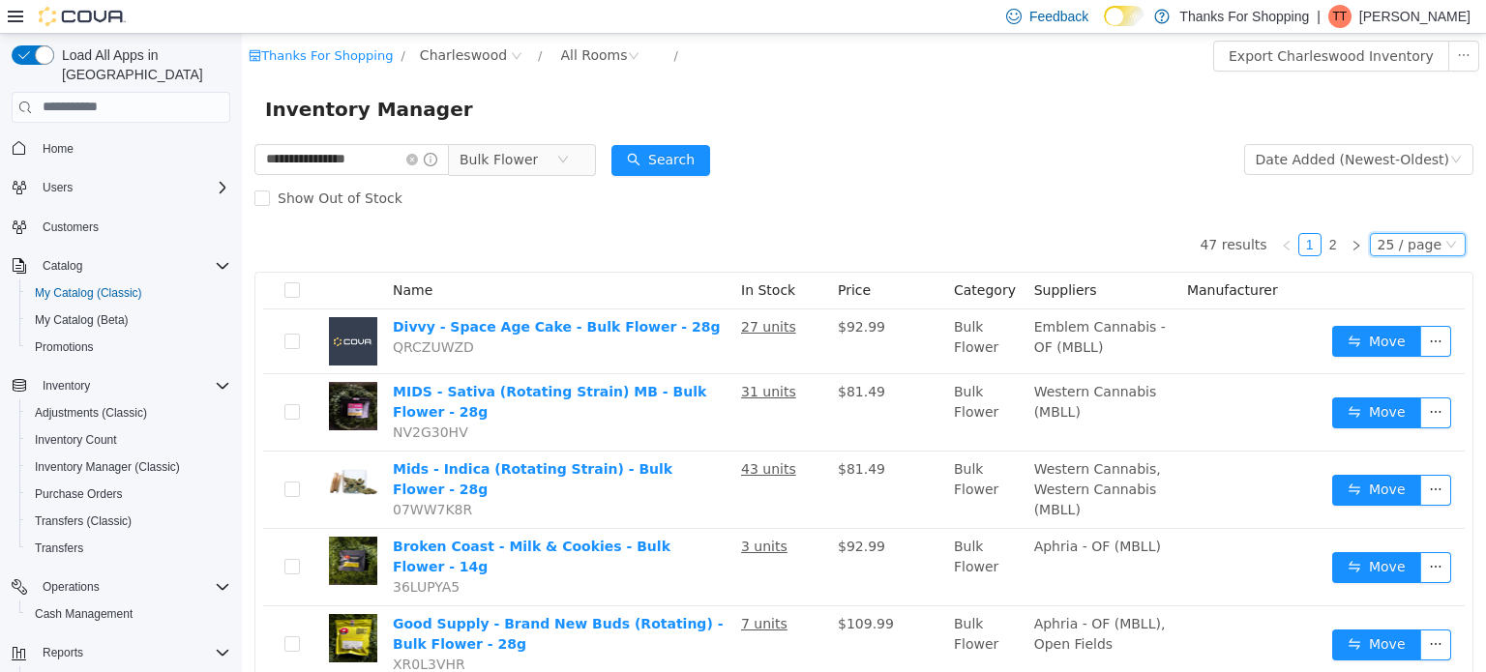
click at [1445, 238] on icon "icon: down" at bounding box center [1451, 244] width 12 height 12
click at [1392, 364] on li "50 / page" at bounding box center [1409, 368] width 94 height 31
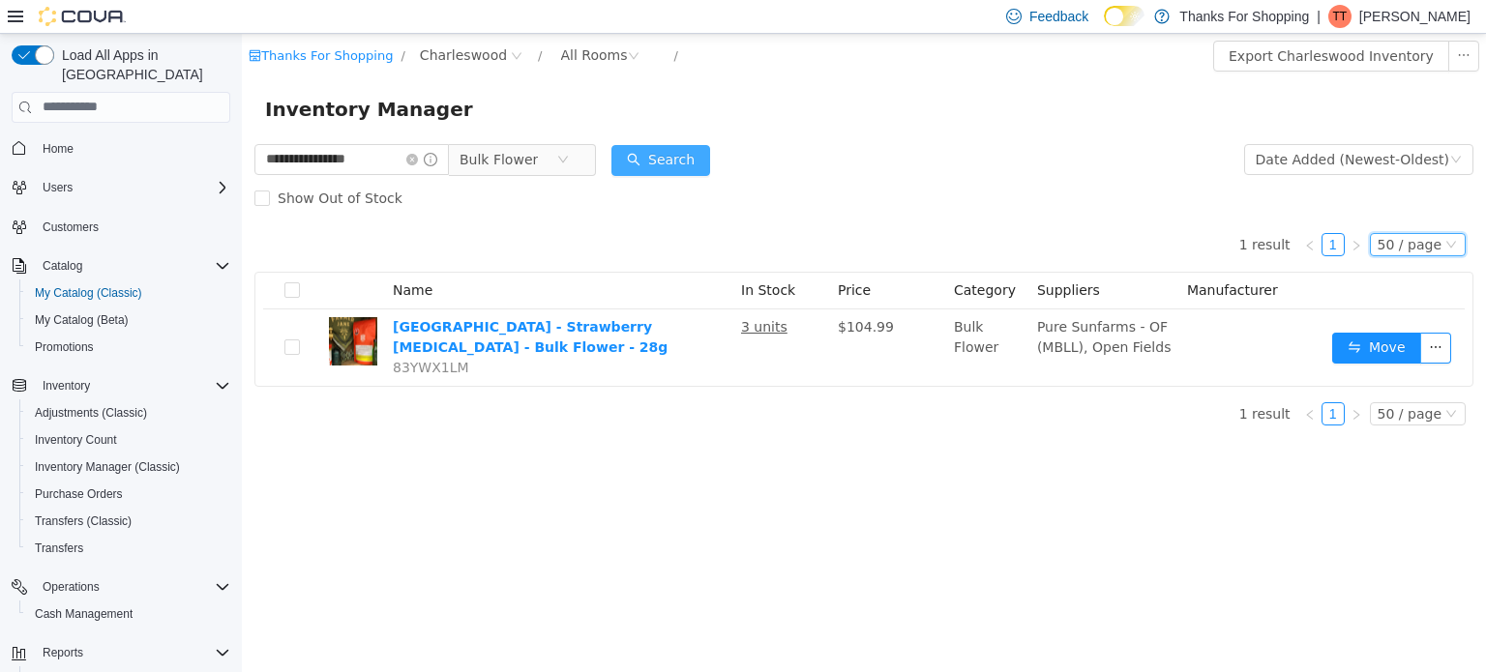
click at [668, 156] on button "Search" at bounding box center [660, 159] width 99 height 31
drag, startPoint x: 385, startPoint y: 157, endPoint x: 146, endPoint y: 143, distance: 239.3
click at [242, 143] on html "**********" at bounding box center [864, 352] width 1244 height 639
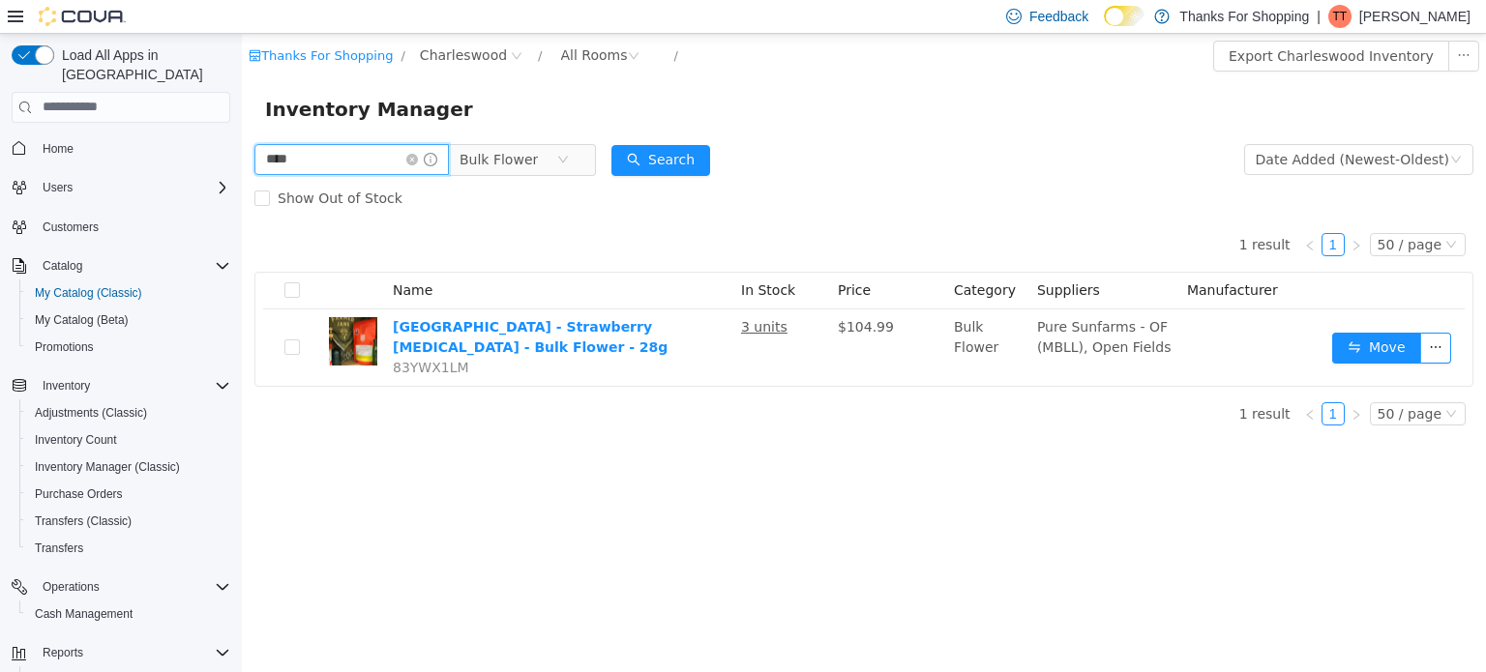
type input "****"
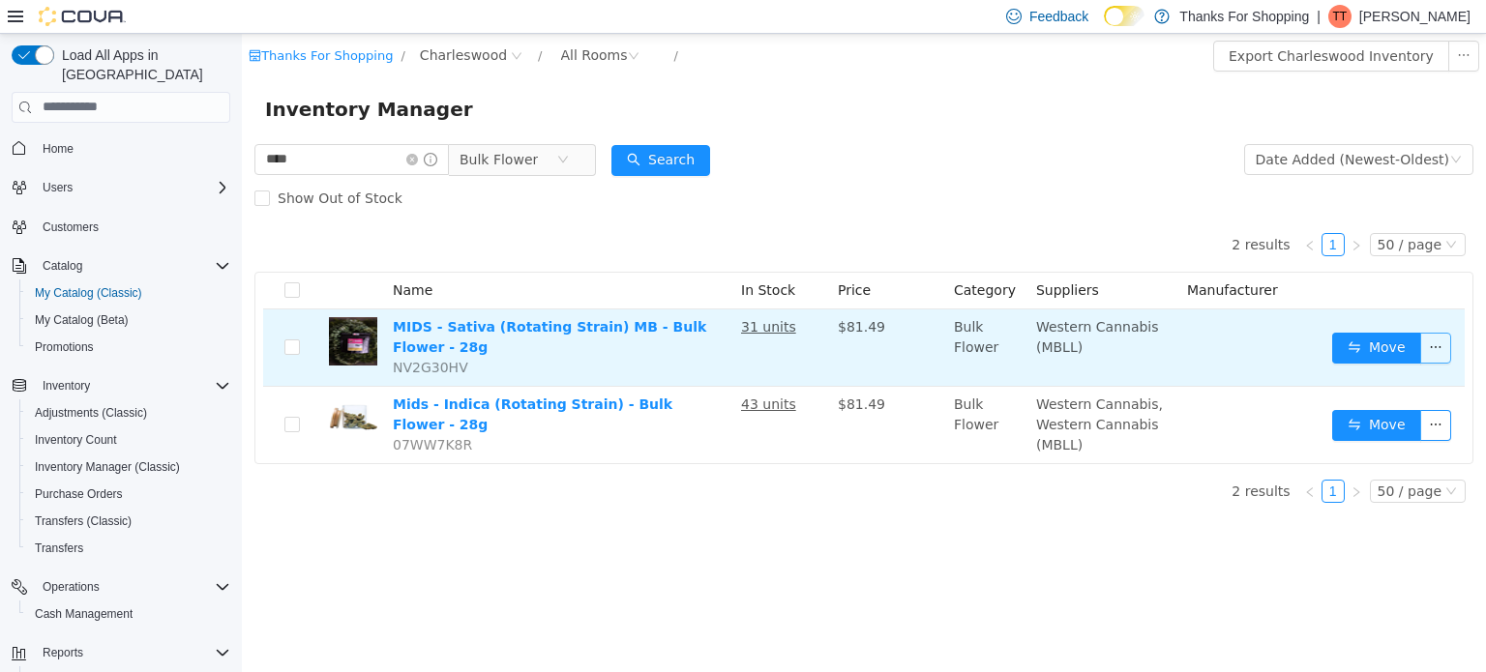
click at [1440, 338] on button "button" at bounding box center [1435, 347] width 31 height 31
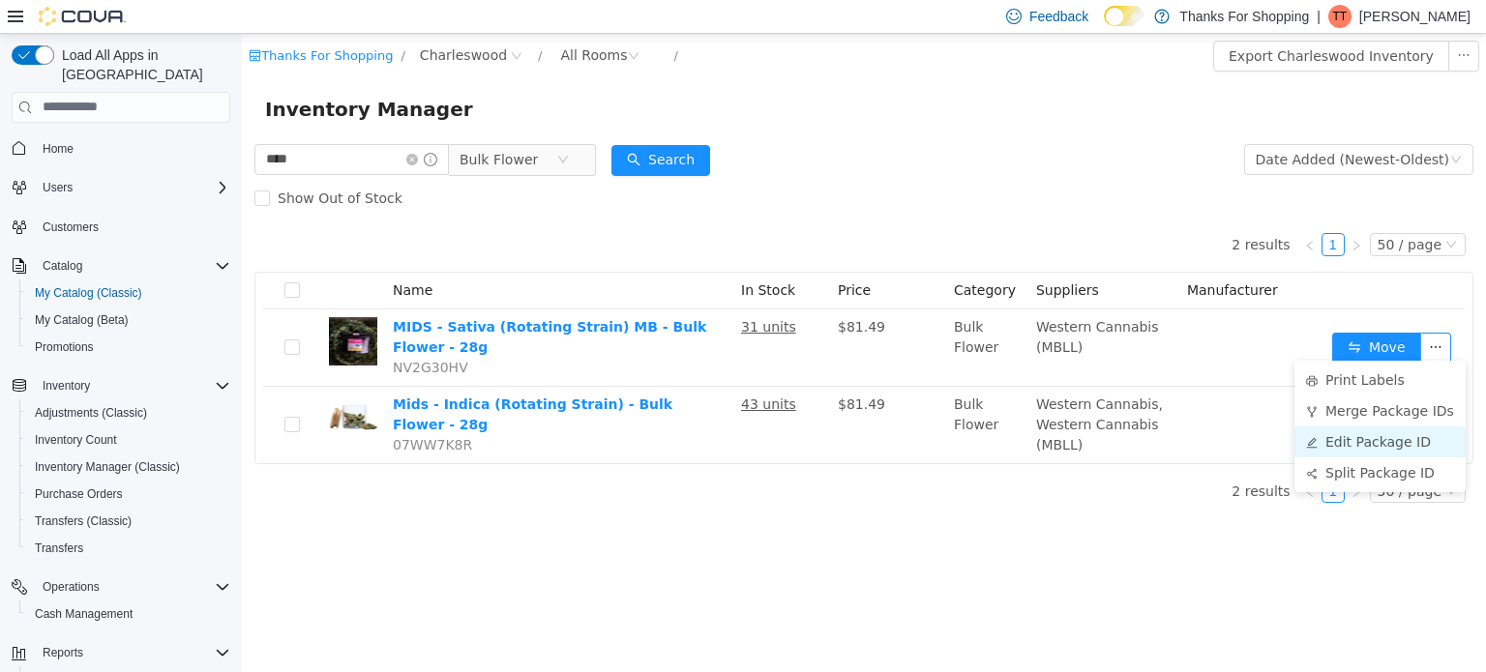
click at [1394, 441] on li "Edit Package ID" at bounding box center [1379, 441] width 171 height 31
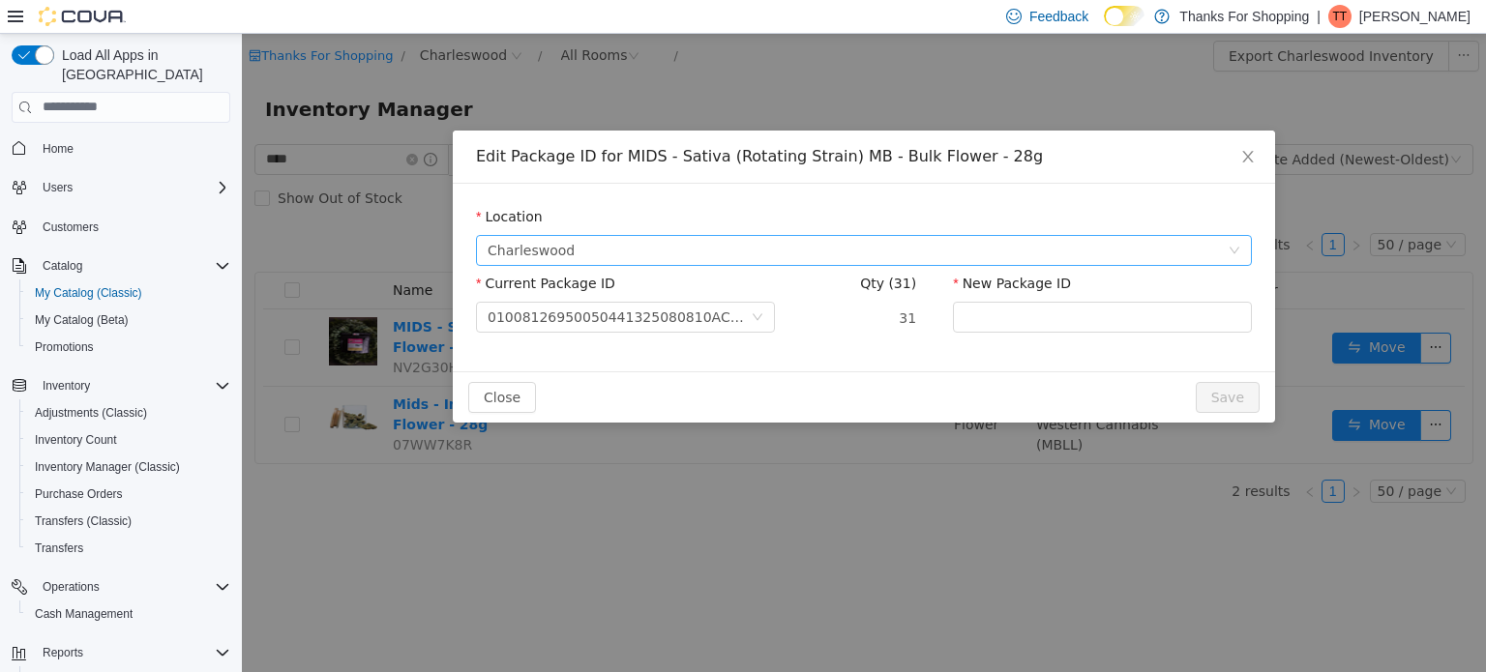
click at [671, 247] on span "Charleswood" at bounding box center [858, 249] width 740 height 29
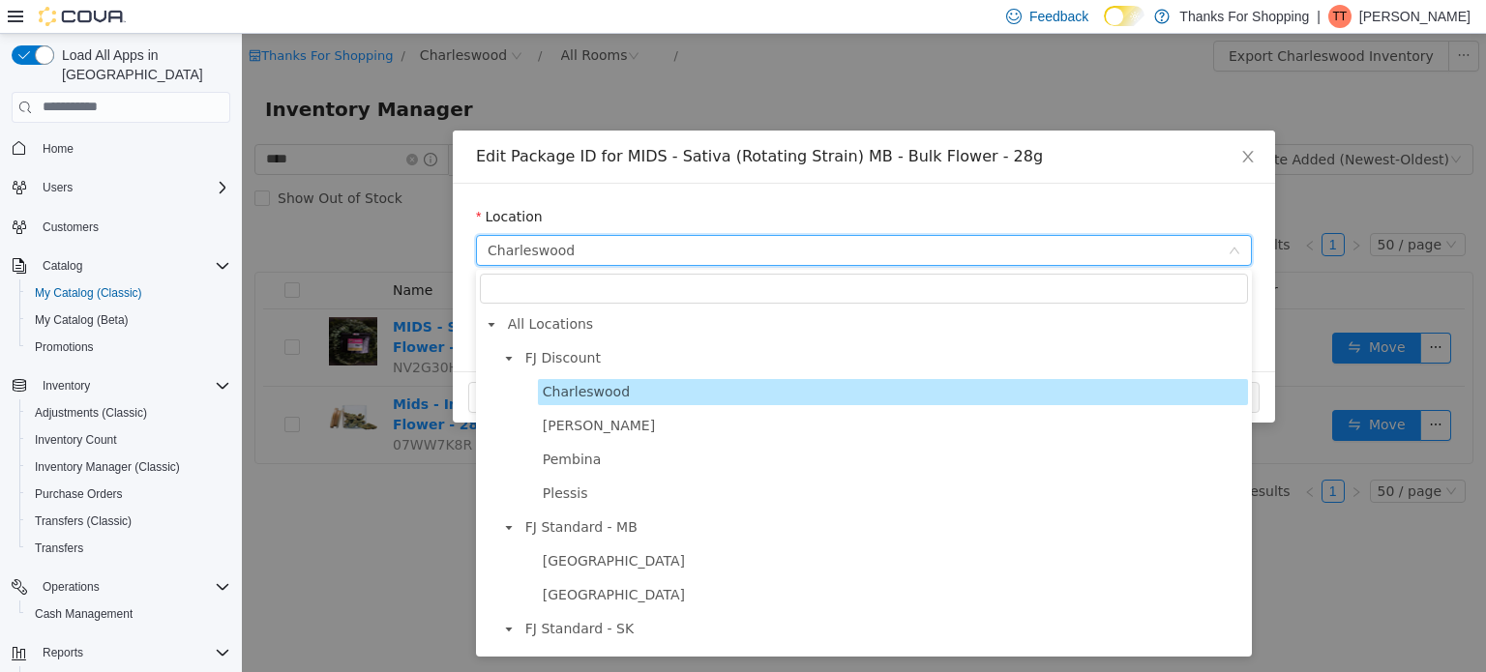
click at [678, 249] on span "Charleswood" at bounding box center [858, 249] width 740 height 29
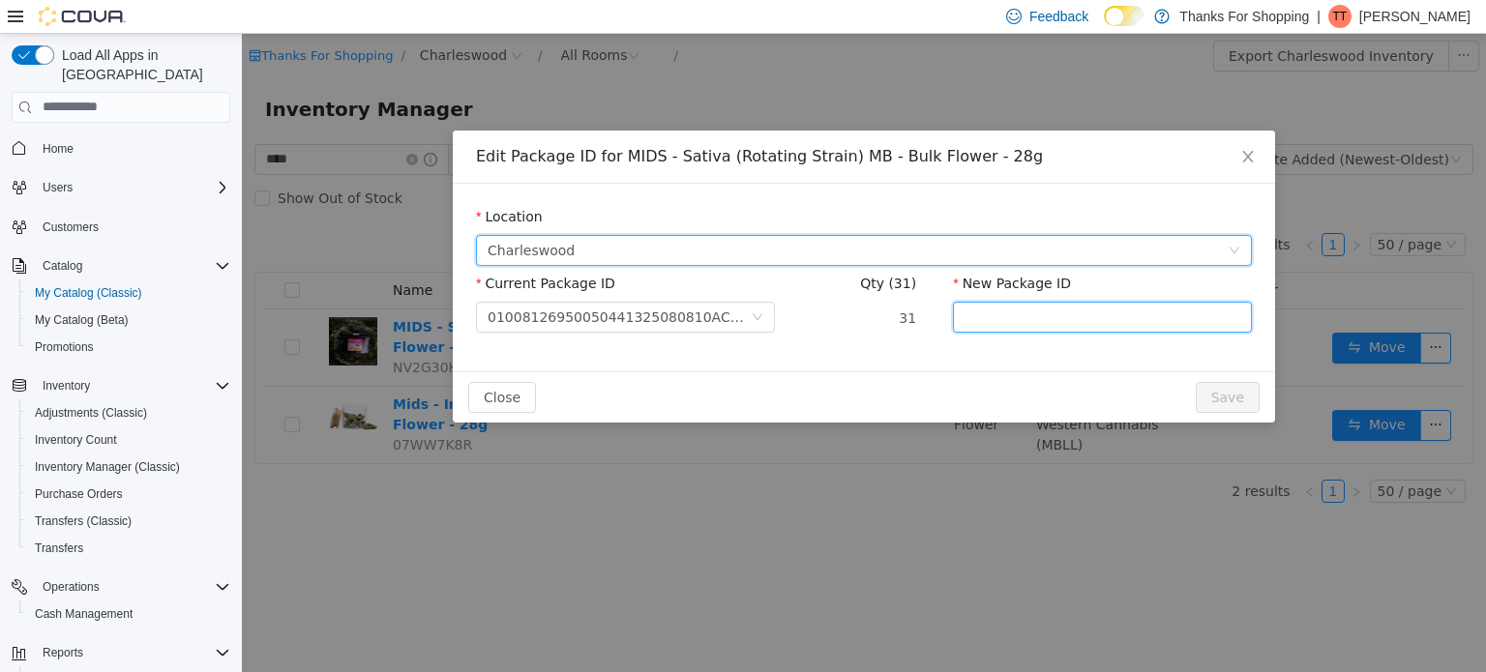
click at [1040, 323] on input "New Package ID" at bounding box center [1102, 316] width 299 height 31
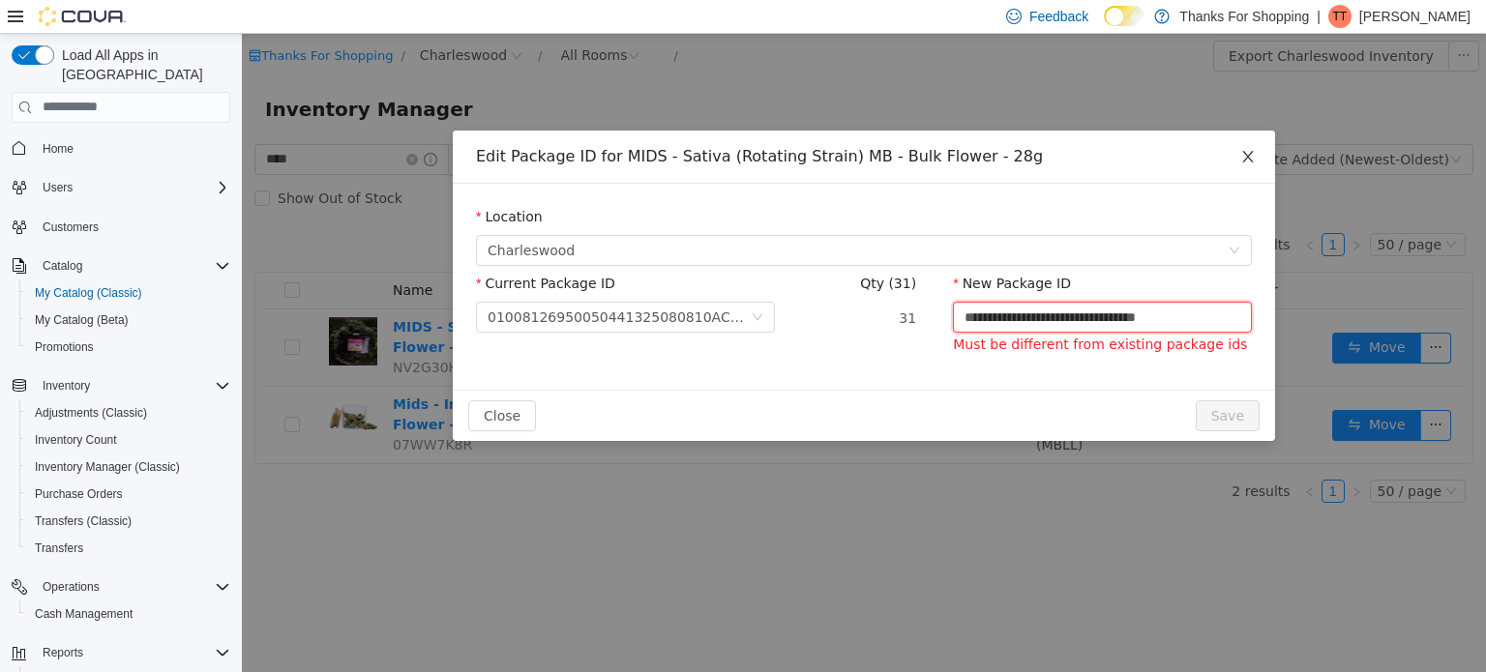
type input "**********"
click at [1246, 161] on icon "icon: close" at bounding box center [1247, 155] width 15 height 15
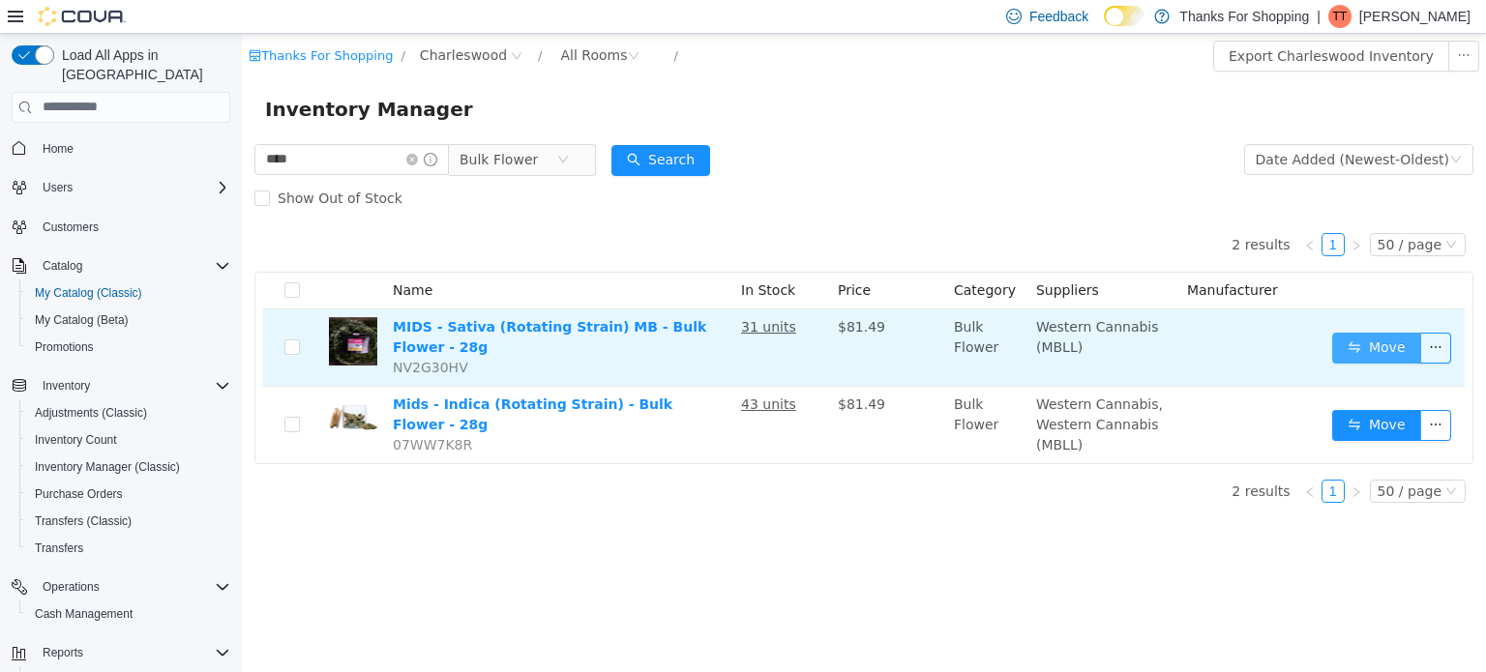
click at [1360, 342] on button "Move" at bounding box center [1376, 347] width 89 height 31
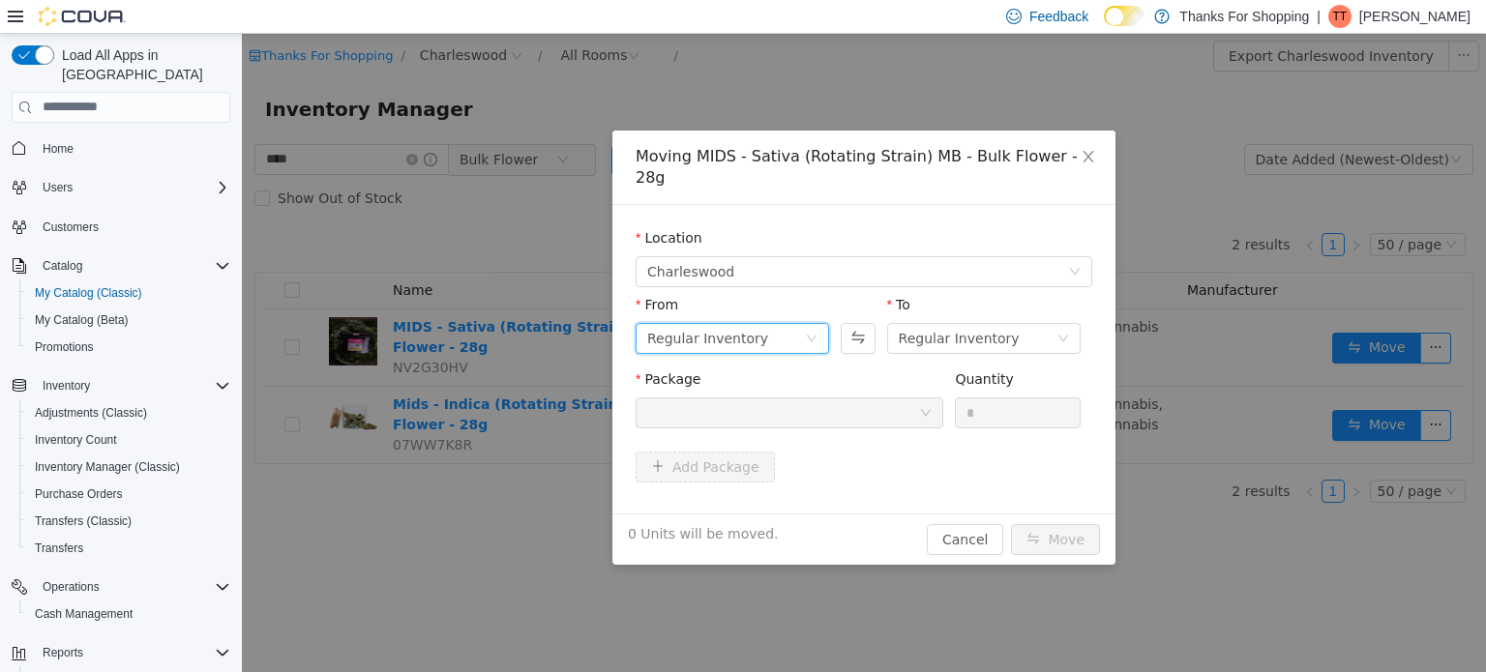
click at [813, 332] on icon "icon: down" at bounding box center [812, 338] width 12 height 12
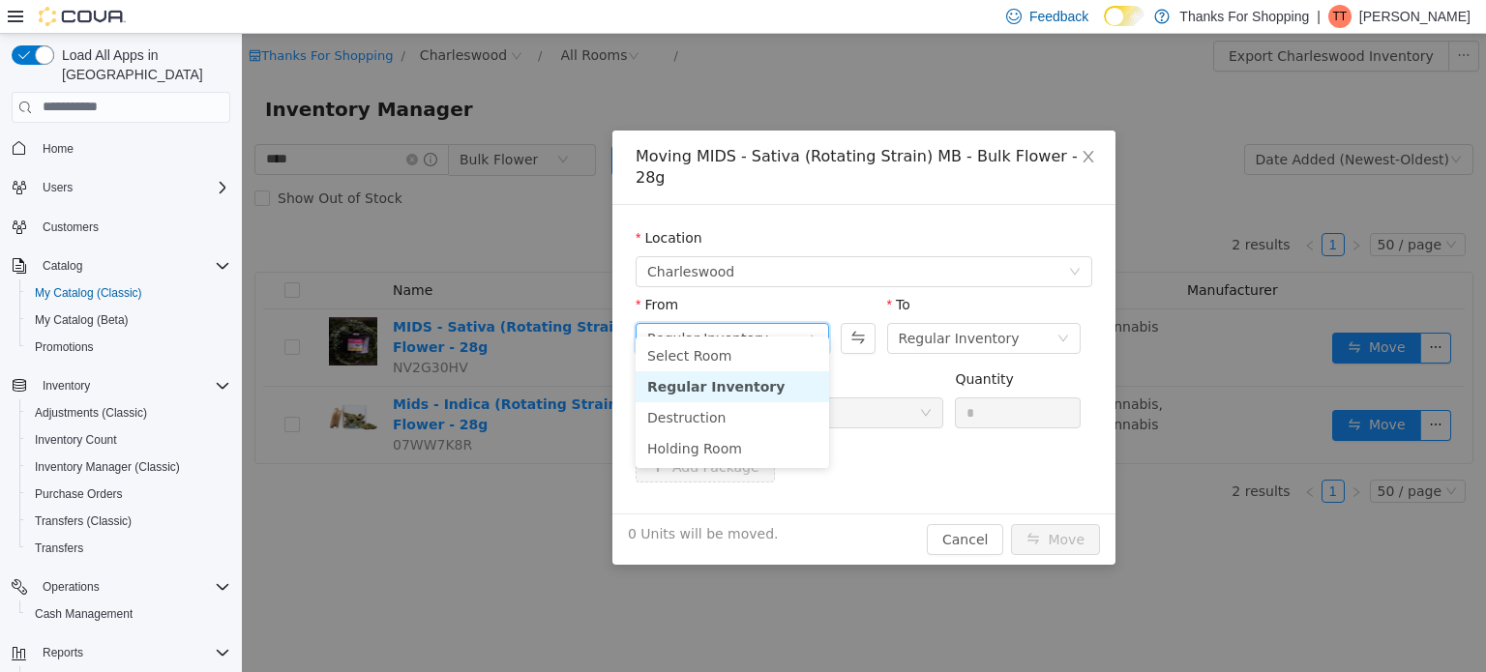
click at [817, 332] on icon "icon: down" at bounding box center [812, 338] width 12 height 12
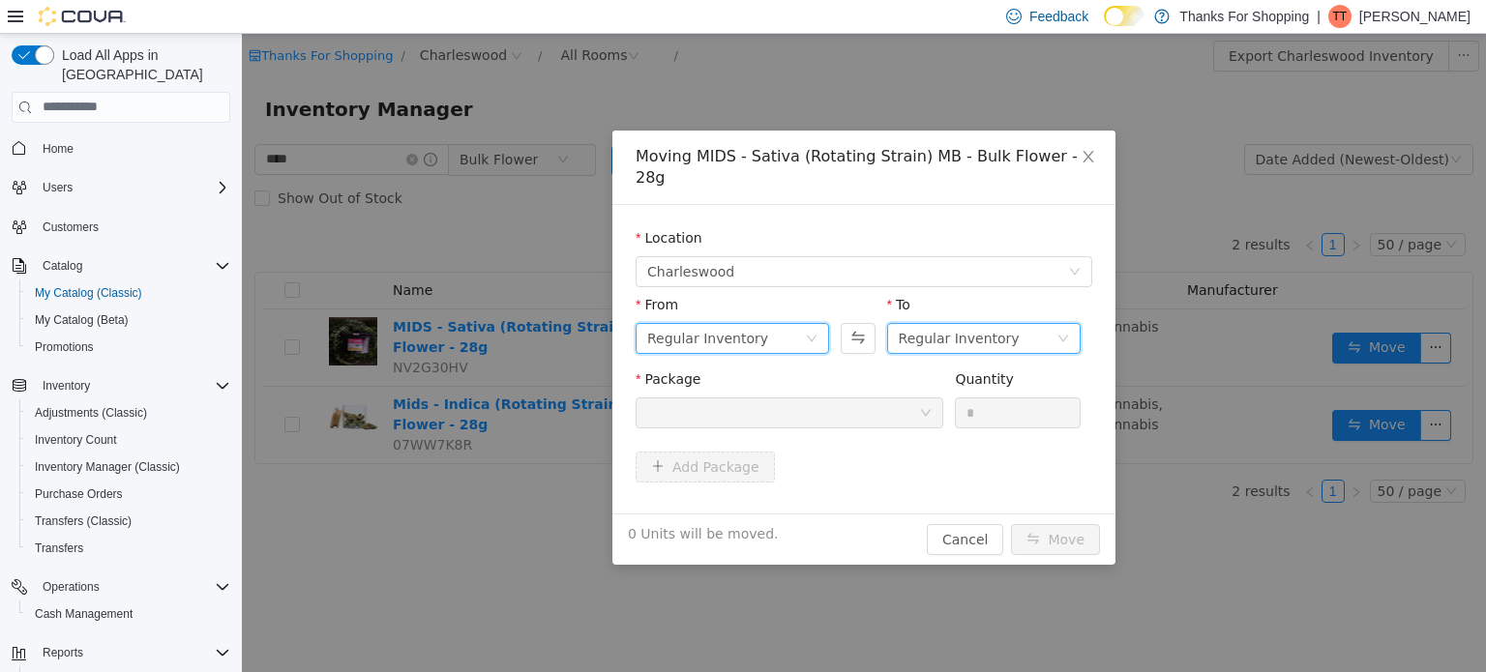
click at [1065, 332] on icon "icon: down" at bounding box center [1063, 338] width 12 height 12
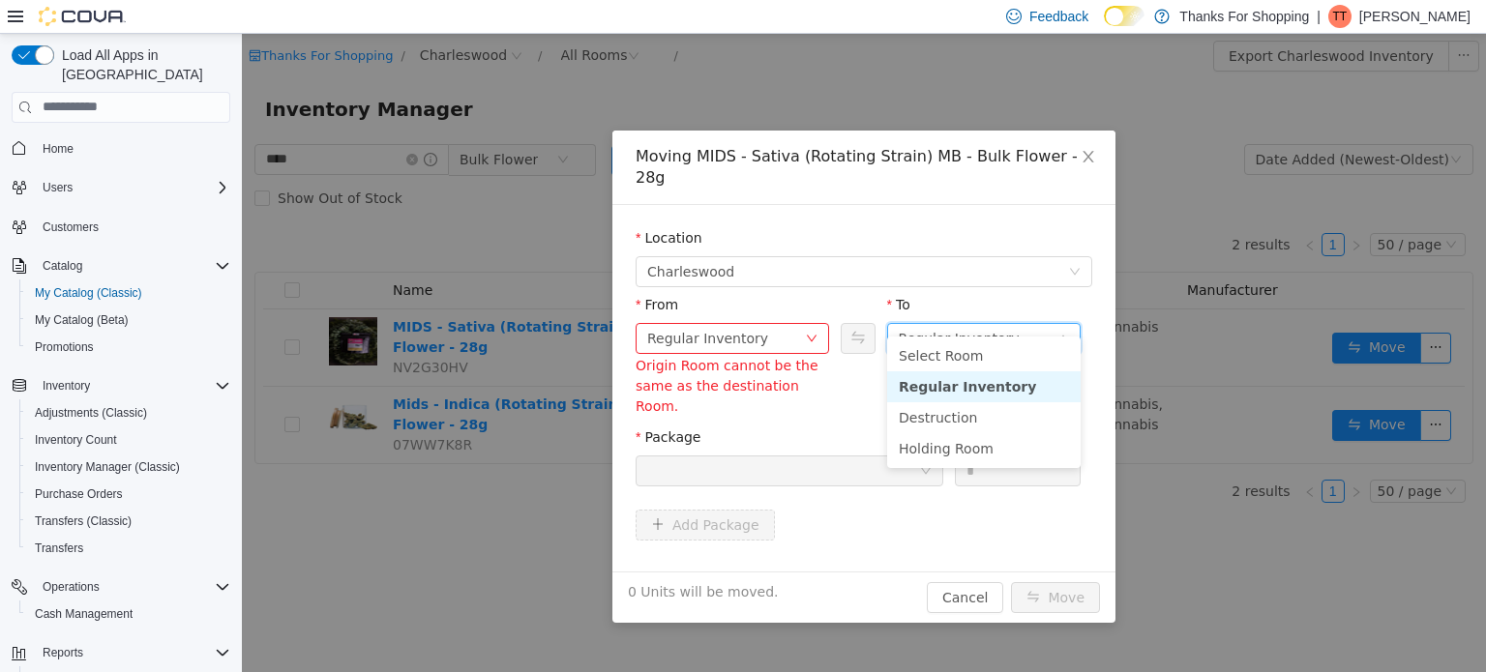
click at [1064, 335] on icon "icon: down" at bounding box center [1063, 338] width 10 height 7
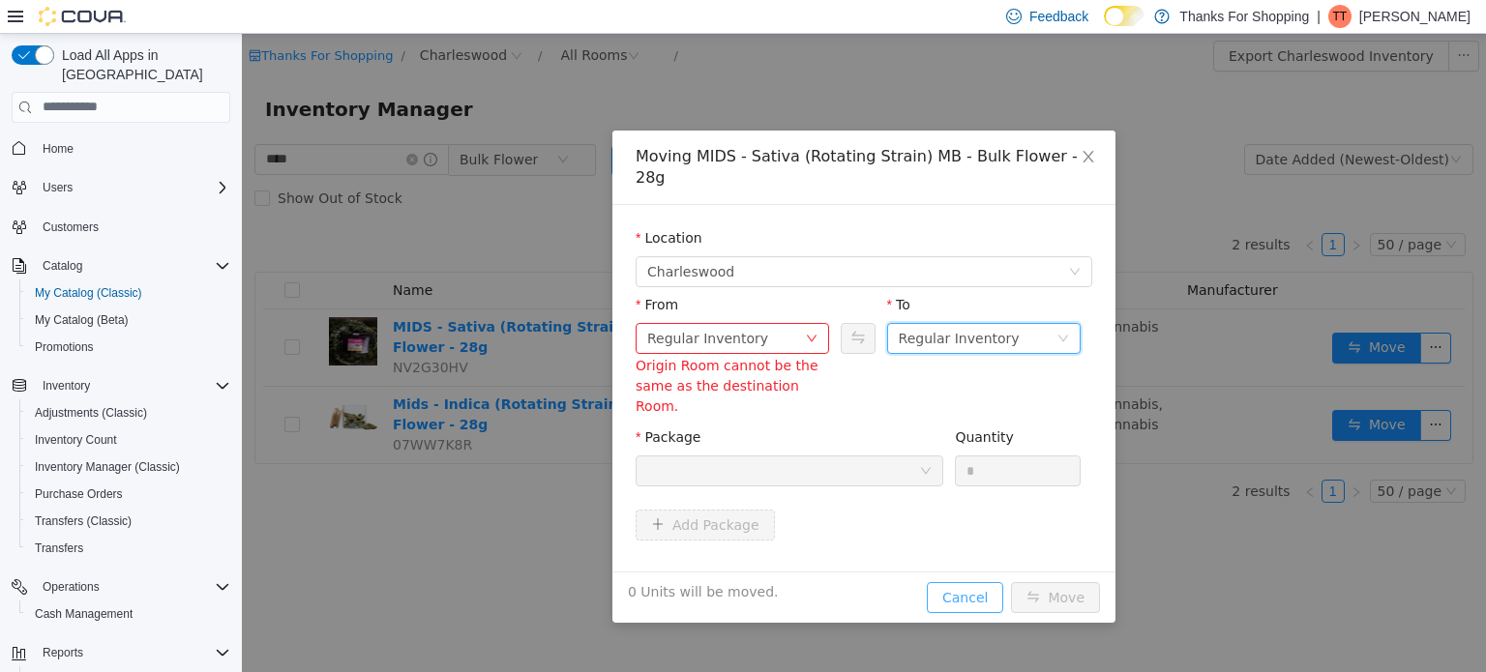
click at [980, 581] on button "Cancel" at bounding box center [965, 596] width 76 height 31
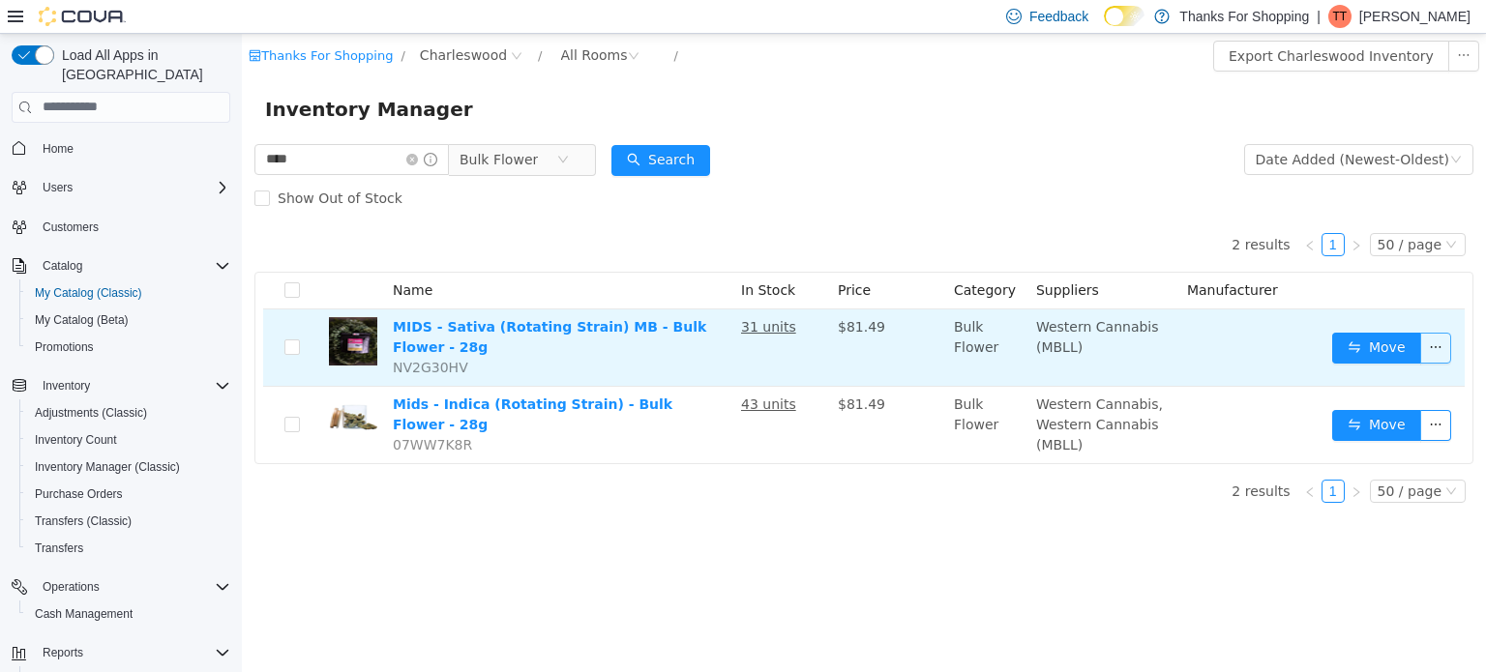
click at [1436, 344] on button "button" at bounding box center [1435, 347] width 31 height 31
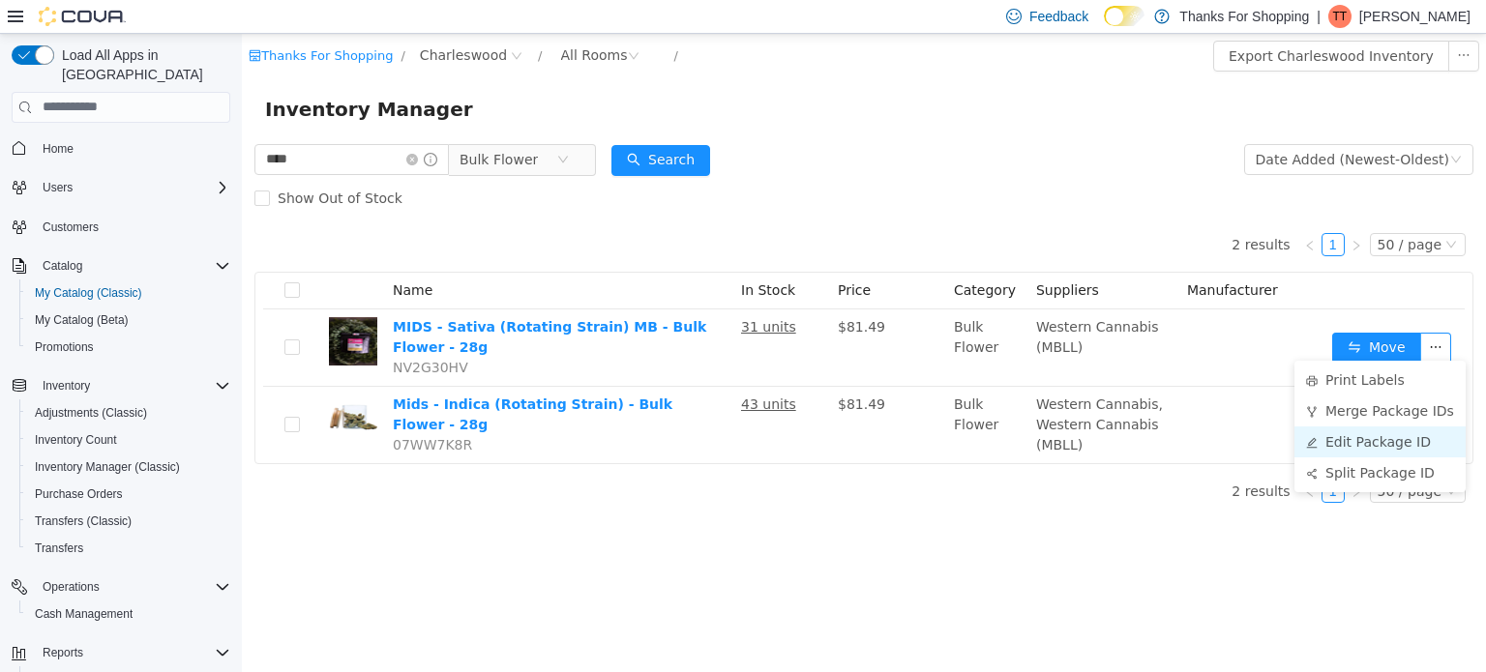
click at [1393, 441] on li "Edit Package ID" at bounding box center [1379, 441] width 171 height 31
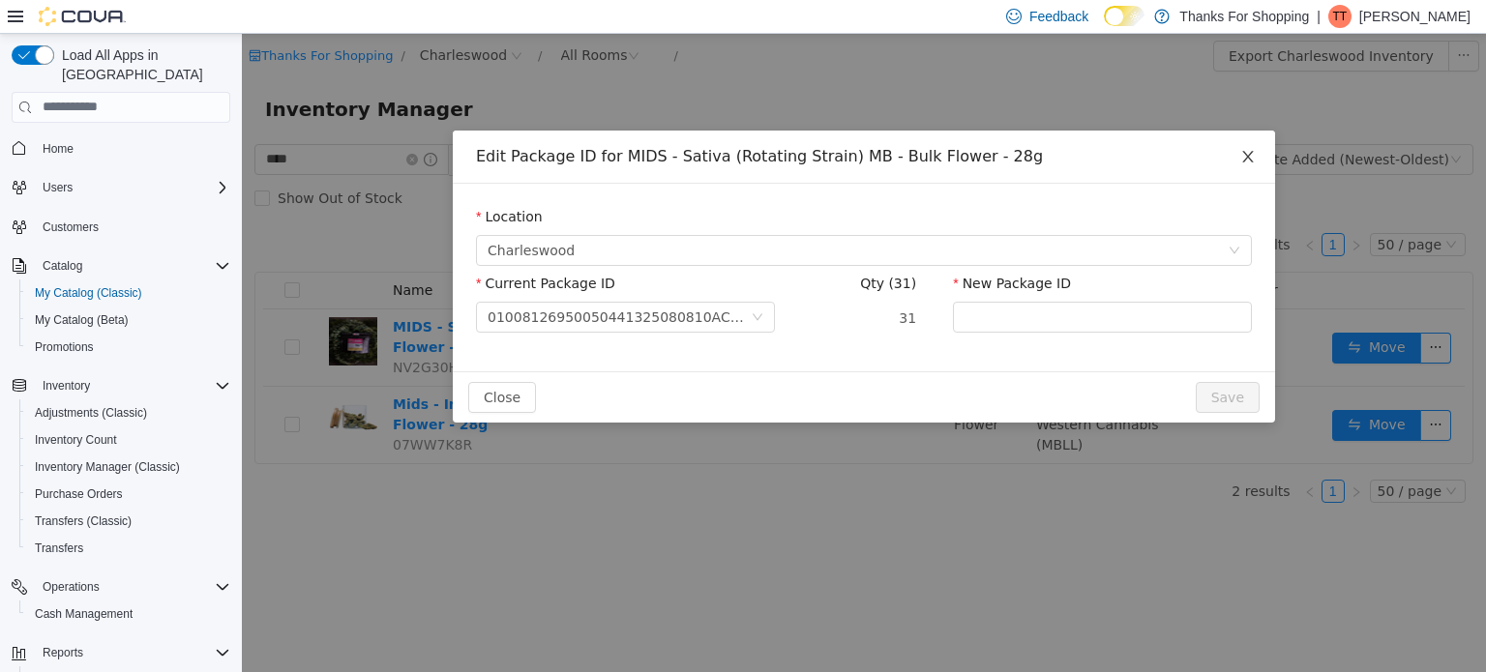
click at [1246, 162] on icon "icon: close" at bounding box center [1247, 155] width 15 height 15
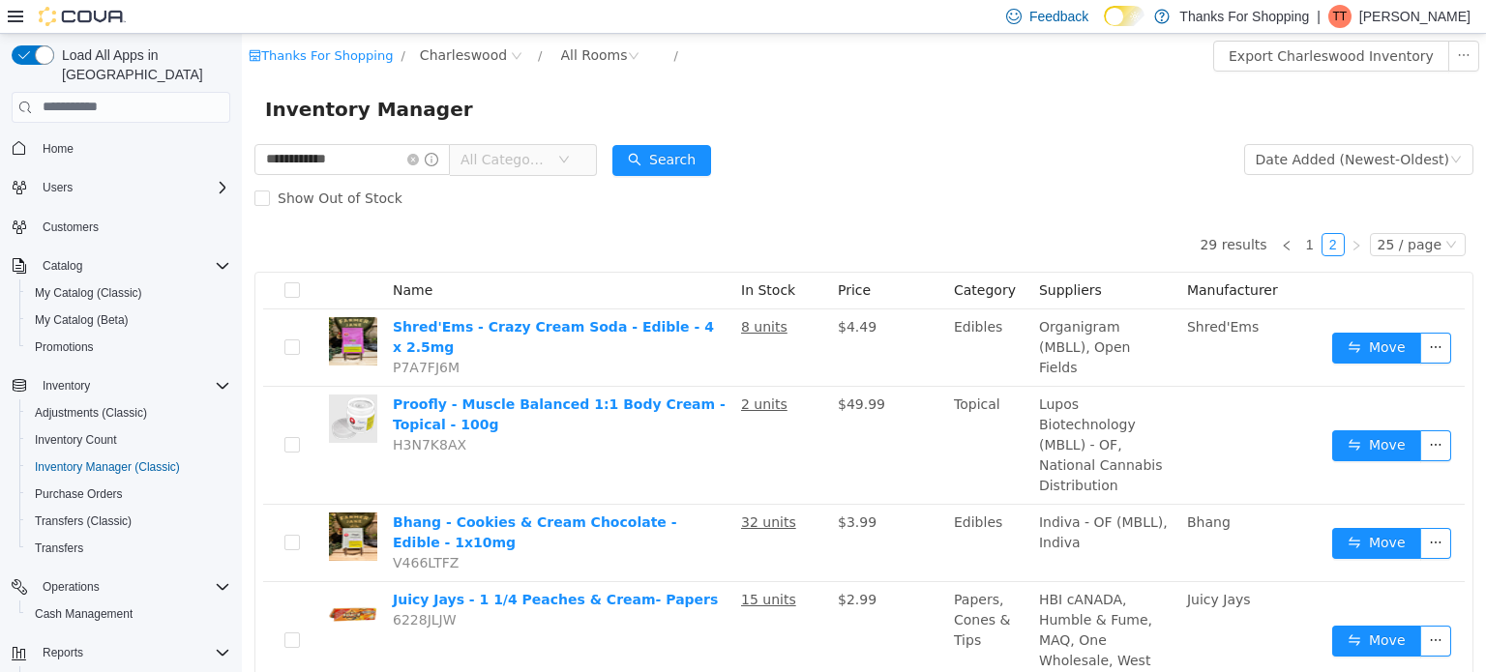
scroll to position [48, 0]
